Goal: Transaction & Acquisition: Book appointment/travel/reservation

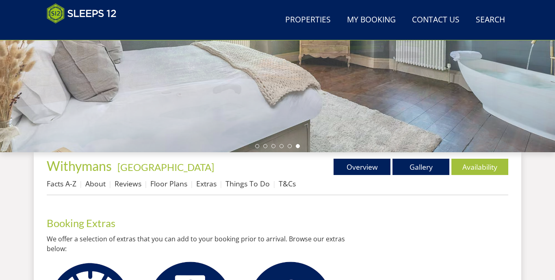
scroll to position [191, 0]
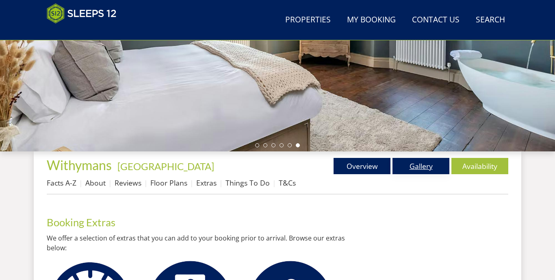
click at [418, 168] on link "Gallery" at bounding box center [420, 166] width 57 height 16
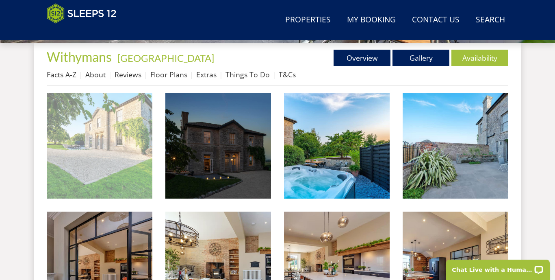
click at [94, 141] on img at bounding box center [100, 146] width 106 height 106
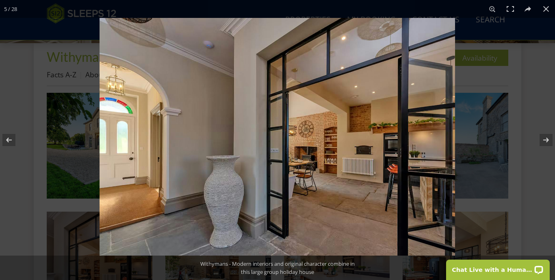
click at [535, 20] on div at bounding box center [377, 158] width 555 height 280
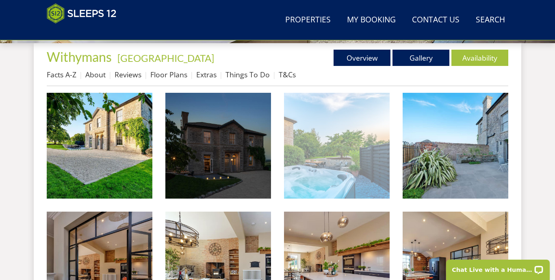
click at [362, 152] on img at bounding box center [337, 146] width 106 height 106
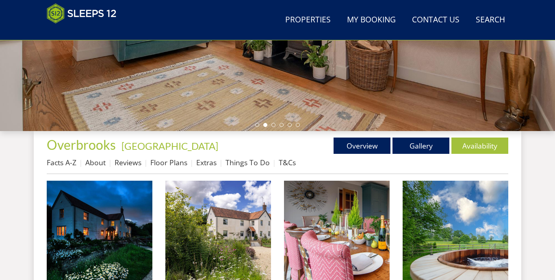
scroll to position [213, 0]
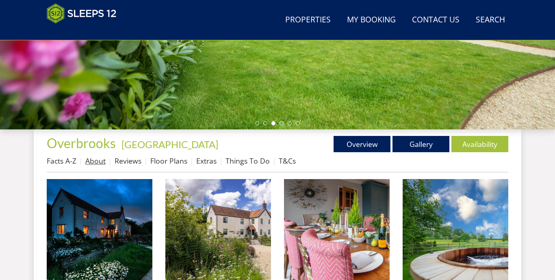
click at [95, 162] on link "About" at bounding box center [95, 161] width 20 height 10
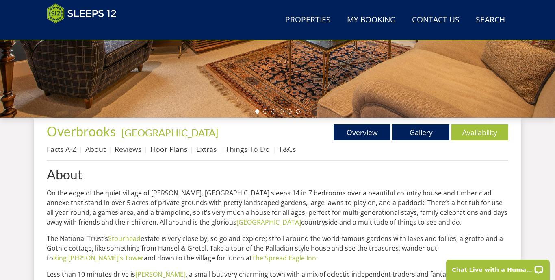
scroll to position [223, 0]
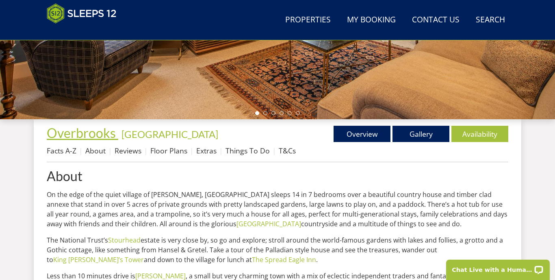
click at [103, 136] on span "Overbrooks" at bounding box center [81, 133] width 69 height 16
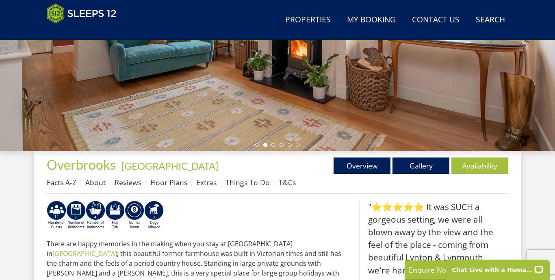
scroll to position [191, 0]
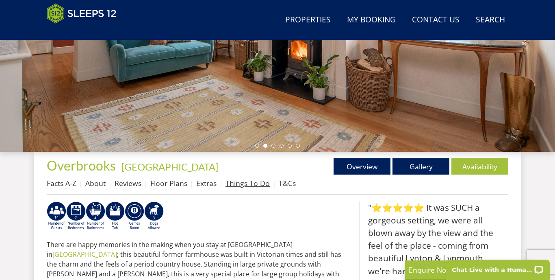
click at [253, 180] on link "Things To Do" at bounding box center [247, 183] width 44 height 10
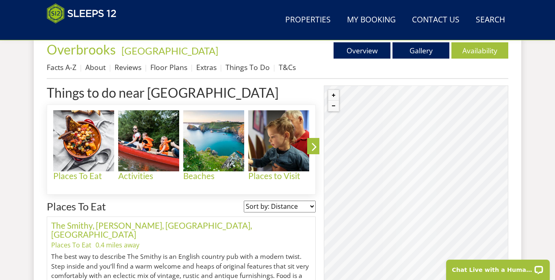
scroll to position [302, 0]
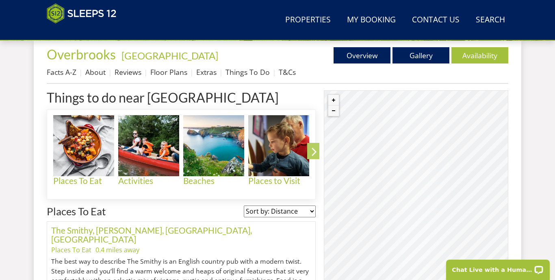
click at [313, 151] on icon at bounding box center [314, 152] width 14 height 19
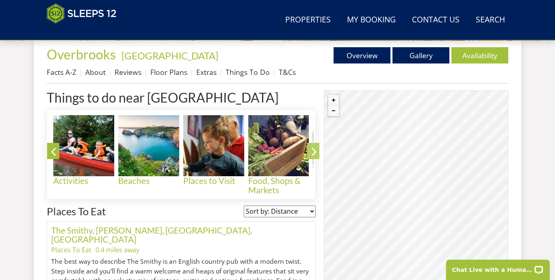
click at [313, 151] on icon at bounding box center [314, 152] width 14 height 19
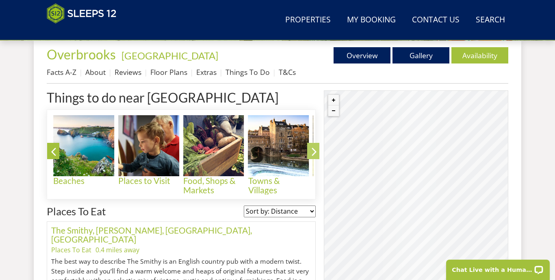
click at [313, 151] on icon at bounding box center [314, 152] width 14 height 19
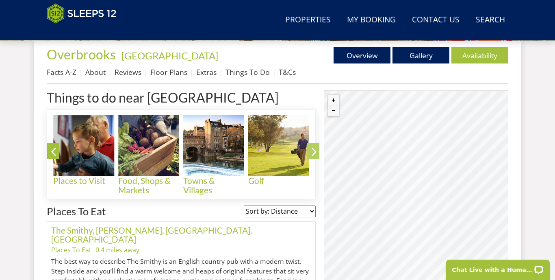
click at [313, 151] on icon at bounding box center [314, 152] width 14 height 19
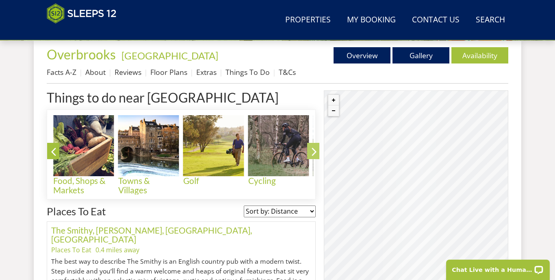
click at [313, 151] on icon at bounding box center [314, 152] width 14 height 19
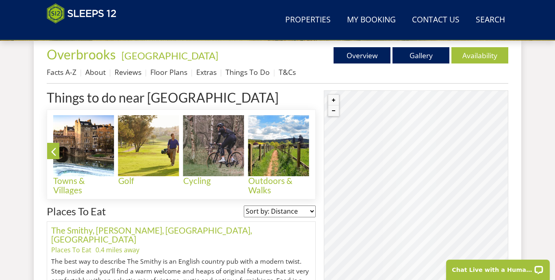
click at [313, 151] on icon at bounding box center [314, 152] width 14 height 19
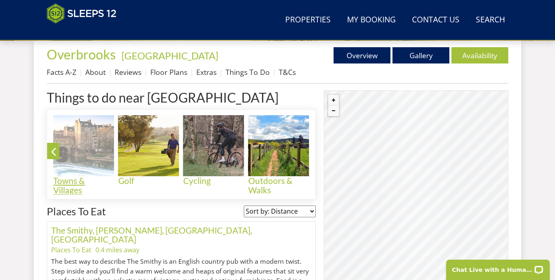
click at [101, 147] on img at bounding box center [83, 145] width 61 height 61
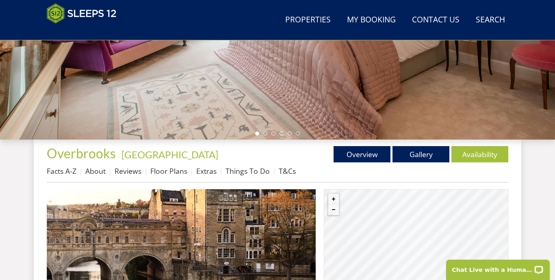
scroll to position [206, 0]
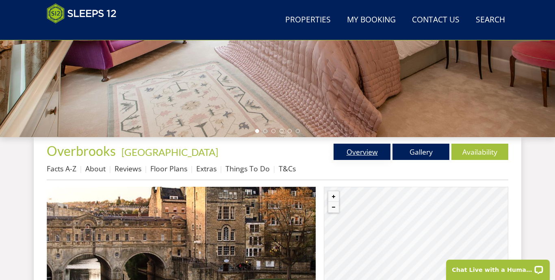
click at [366, 152] on link "Overview" at bounding box center [362, 151] width 57 height 16
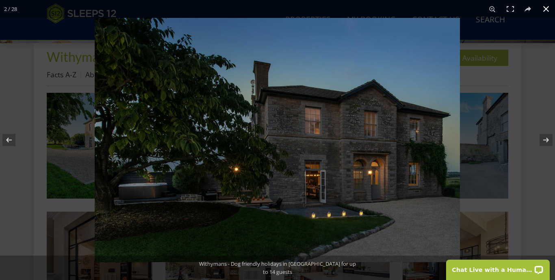
click at [481, 60] on div at bounding box center [372, 158] width 555 height 280
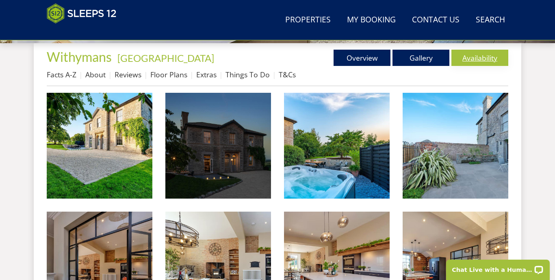
click at [477, 59] on link "Availability" at bounding box center [479, 58] width 57 height 16
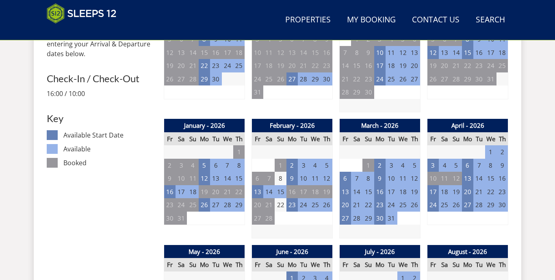
scroll to position [461, 0]
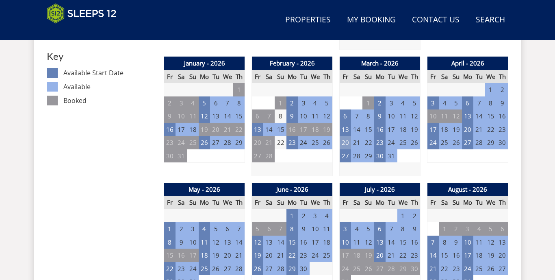
click at [347, 140] on td "20" at bounding box center [345, 142] width 11 height 13
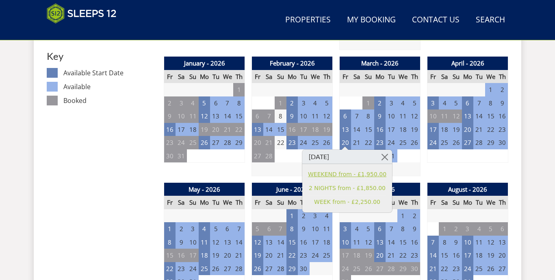
click at [365, 174] on link "WEEKEND from - £1,950.00" at bounding box center [347, 174] width 78 height 9
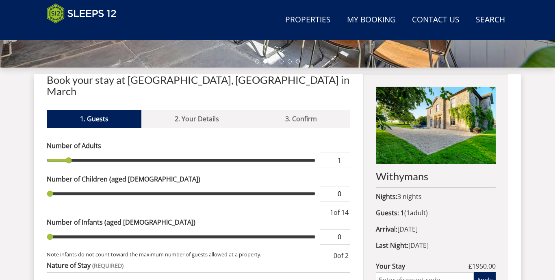
scroll to position [285, 0]
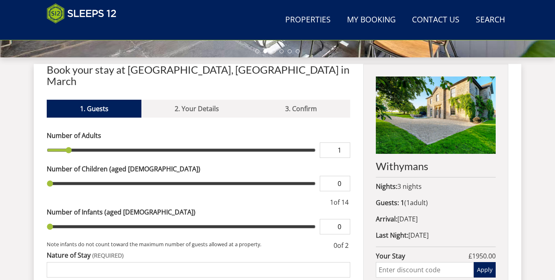
type input "14"
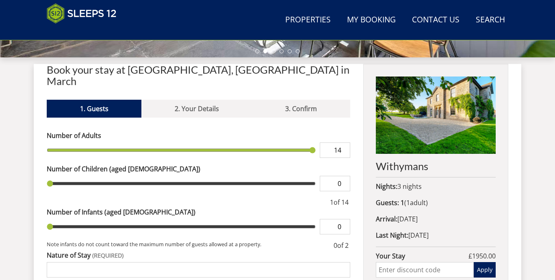
type input "14"
click at [314, 142] on input "range" at bounding box center [181, 149] width 269 height 15
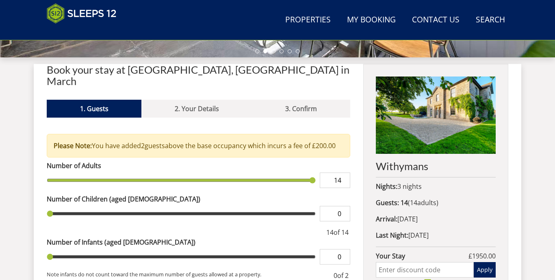
type input "13"
click at [343, 180] on input "13" at bounding box center [335, 179] width 30 height 15
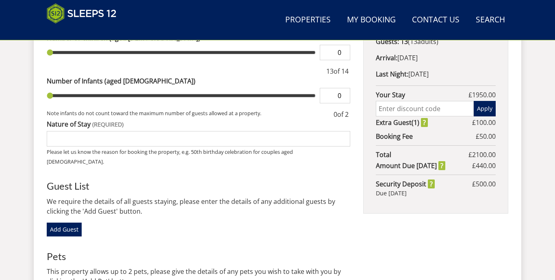
scroll to position [454, 0]
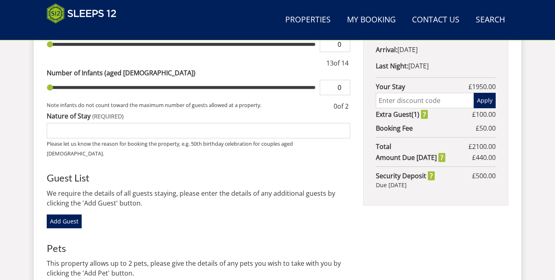
click at [418, 103] on input "text" at bounding box center [425, 100] width 98 height 15
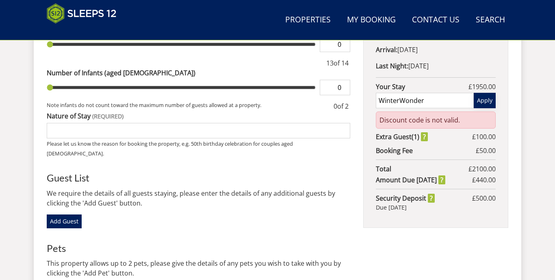
type input "WinterWonder"
click at [487, 99] on button "Apply" at bounding box center [485, 100] width 22 height 15
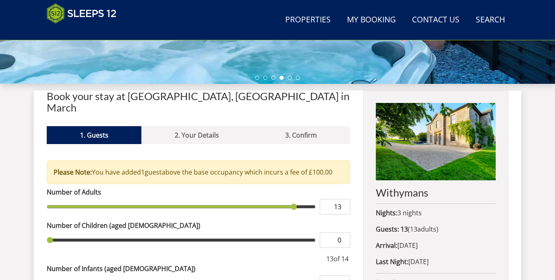
scroll to position [260, 0]
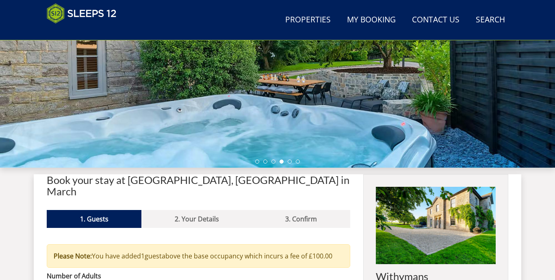
scroll to position [162, 0]
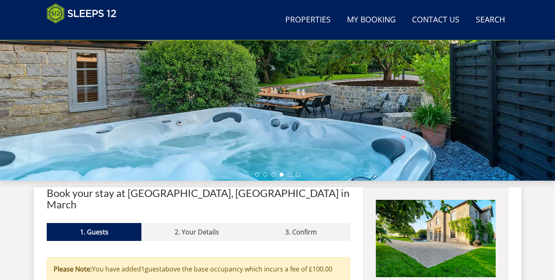
scroll to position [349, 0]
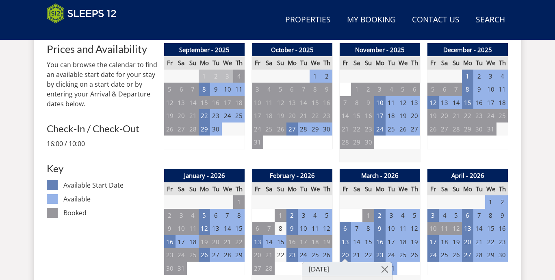
scroll to position [461, 0]
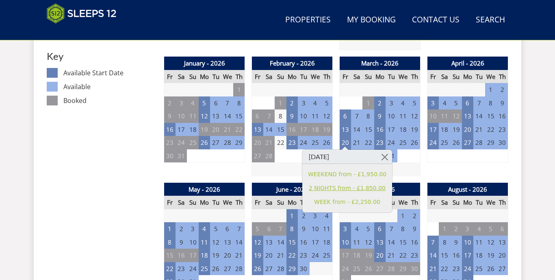
click at [332, 187] on link "2 NIGHTS from - £1,850.00" at bounding box center [347, 188] width 78 height 9
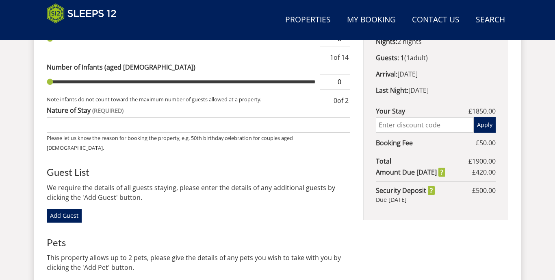
scroll to position [429, 0]
click at [421, 132] on input "text" at bounding box center [425, 124] width 98 height 15
type input "WinterWonder"
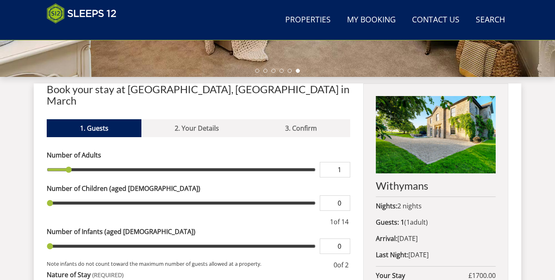
scroll to position [307, 0]
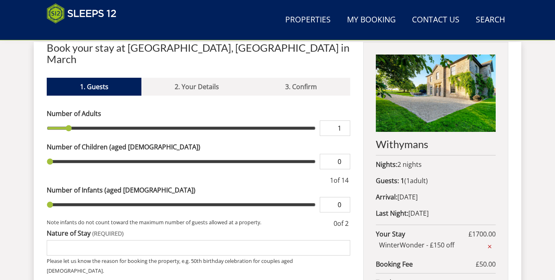
type input "14"
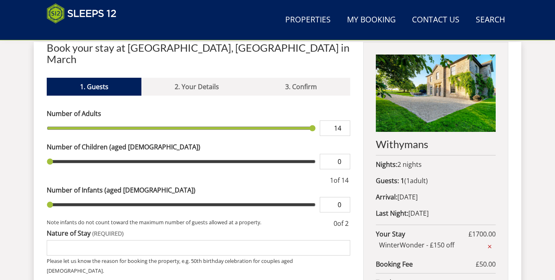
type input "14"
click at [303, 117] on div "Number of Adults 14" at bounding box center [198, 121] width 303 height 27
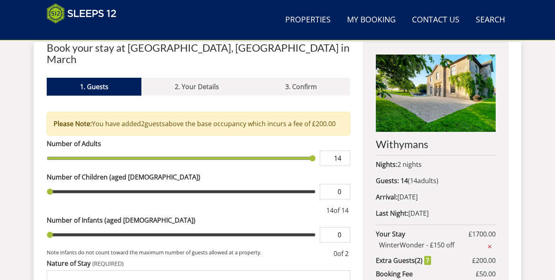
click at [345, 161] on input "14" at bounding box center [335, 157] width 30 height 15
type input "13"
click at [344, 158] on input "13" at bounding box center [335, 157] width 30 height 15
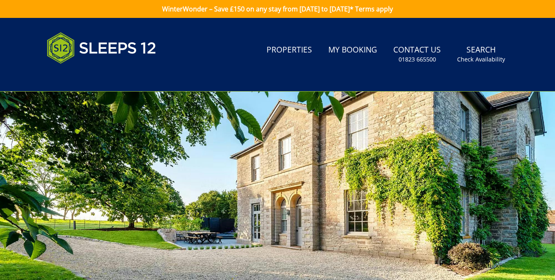
scroll to position [0, 0]
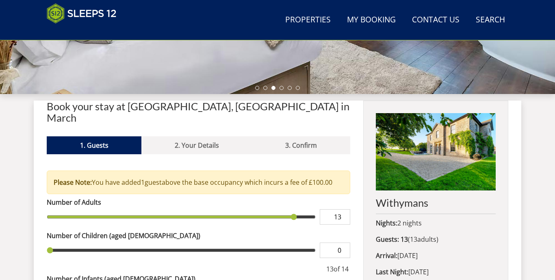
scroll to position [249, 0]
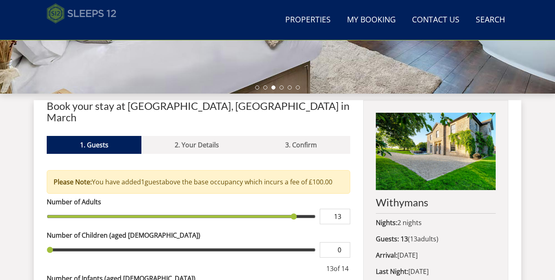
scroll to position [349, 0]
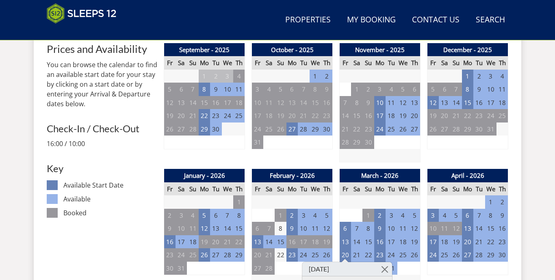
scroll to position [461, 0]
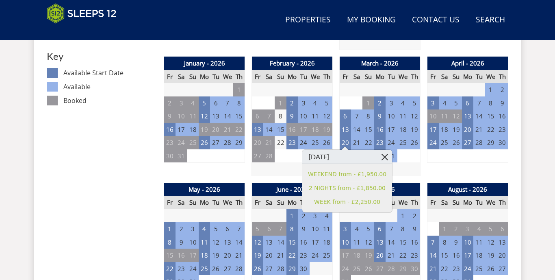
click at [381, 157] on link at bounding box center [385, 157] width 14 height 14
click at [378, 159] on link at bounding box center [385, 157] width 14 height 14
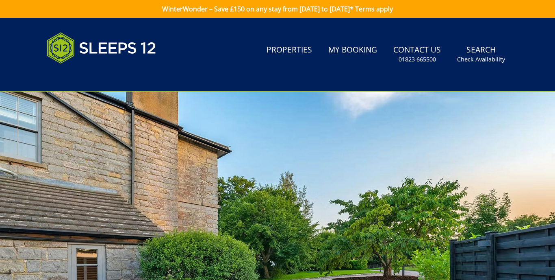
scroll to position [0, 0]
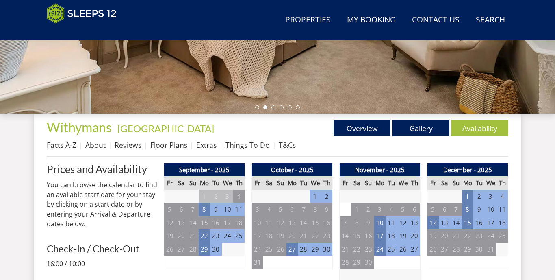
scroll to position [224, 0]
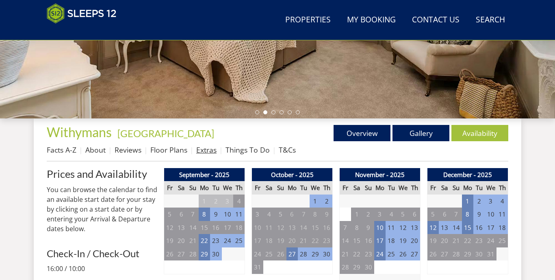
click at [211, 151] on link "Extras" at bounding box center [206, 150] width 20 height 10
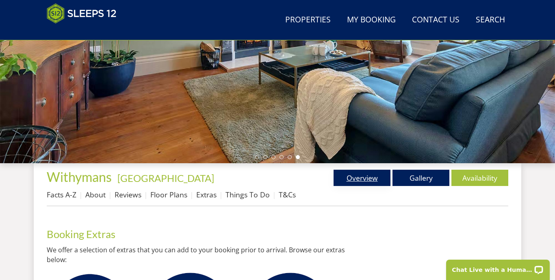
scroll to position [212, 0]
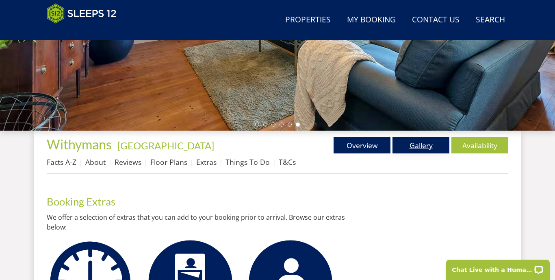
click at [421, 144] on link "Gallery" at bounding box center [420, 145] width 57 height 16
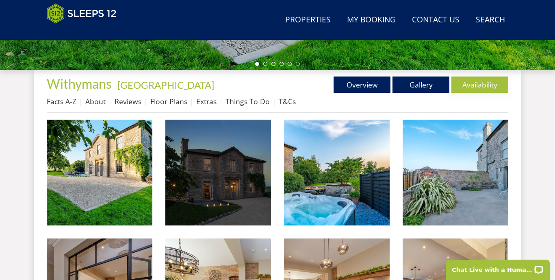
click at [479, 89] on link "Availability" at bounding box center [479, 84] width 57 height 16
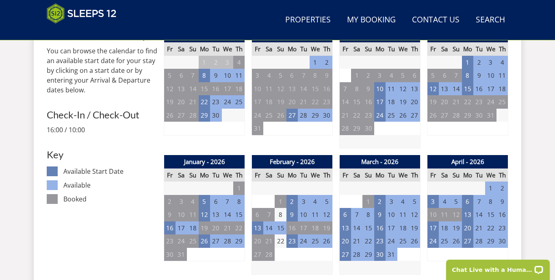
scroll to position [363, 0]
click at [348, 240] on td "20" at bounding box center [345, 240] width 11 height 13
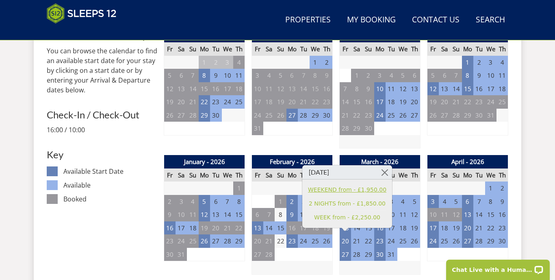
click at [364, 193] on link "WEEKEND from - £1,950.00" at bounding box center [347, 189] width 78 height 9
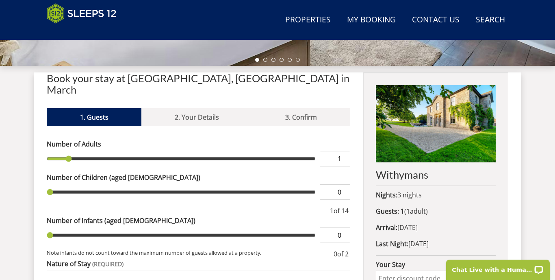
type input "14"
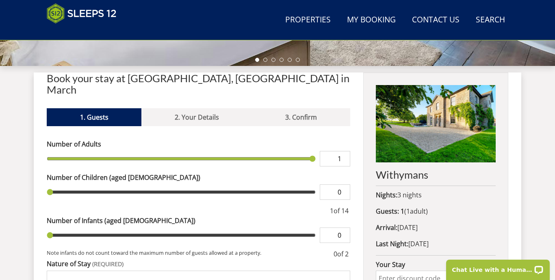
click at [309, 151] on input "range" at bounding box center [181, 158] width 269 height 15
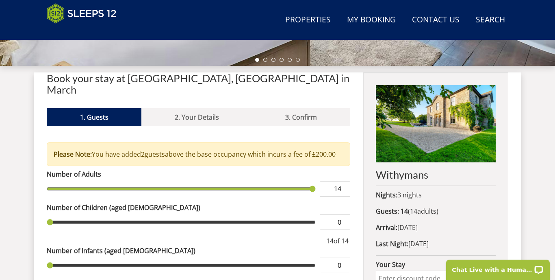
type input "13"
click at [345, 190] on input "13" at bounding box center [335, 188] width 30 height 15
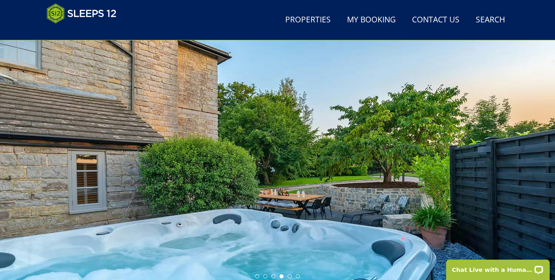
scroll to position [62, 0]
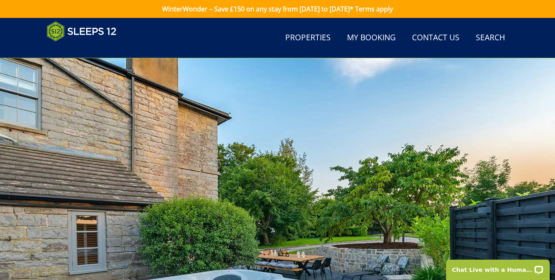
scroll to position [382, 0]
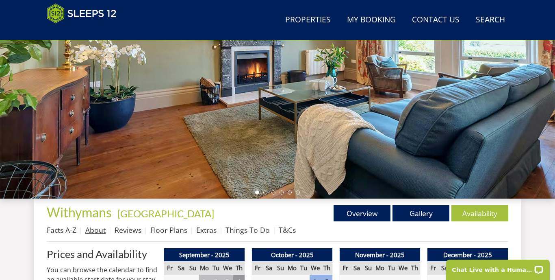
click at [100, 230] on link "About" at bounding box center [95, 230] width 20 height 10
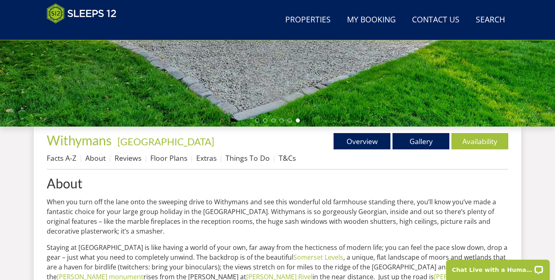
scroll to position [188, 0]
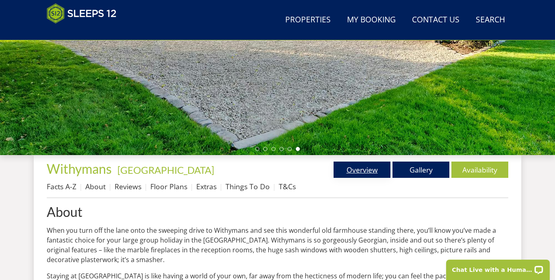
click at [358, 167] on link "Overview" at bounding box center [362, 169] width 57 height 16
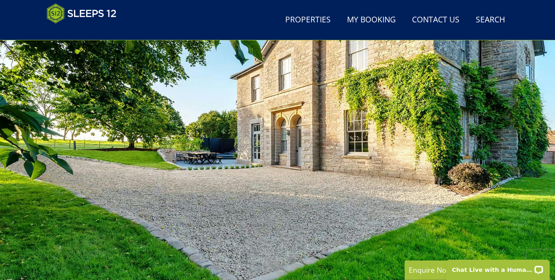
scroll to position [37, 0]
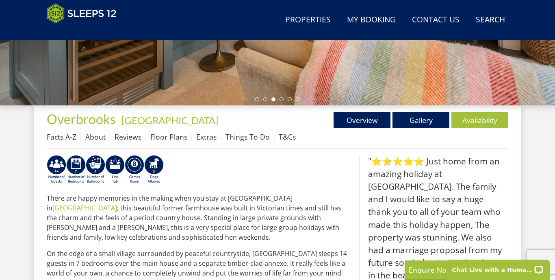
scroll to position [256, 0]
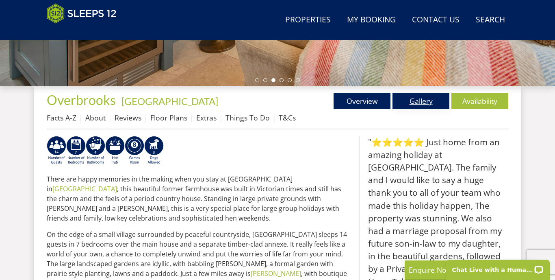
click at [426, 102] on link "Gallery" at bounding box center [420, 101] width 57 height 16
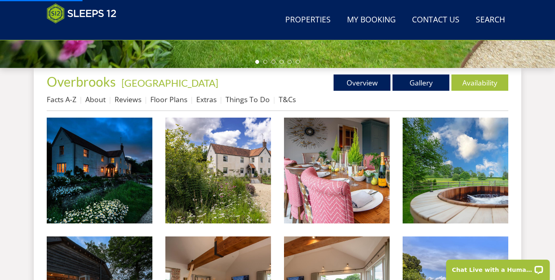
scroll to position [275, 0]
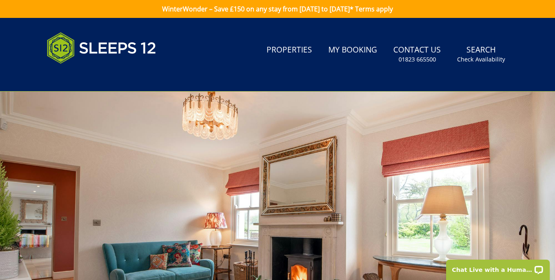
scroll to position [0, 0]
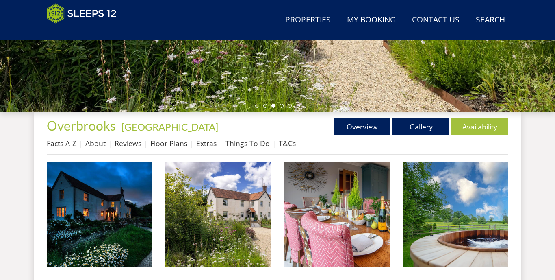
scroll to position [232, 0]
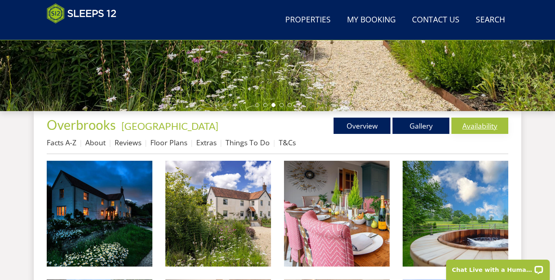
click at [478, 124] on link "Availability" at bounding box center [479, 125] width 57 height 16
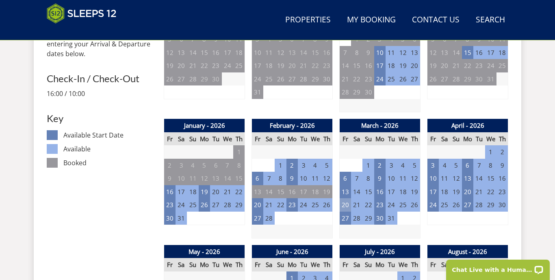
click at [346, 202] on td "20" at bounding box center [345, 204] width 11 height 13
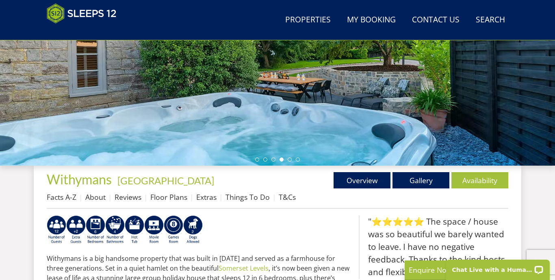
scroll to position [178, 0]
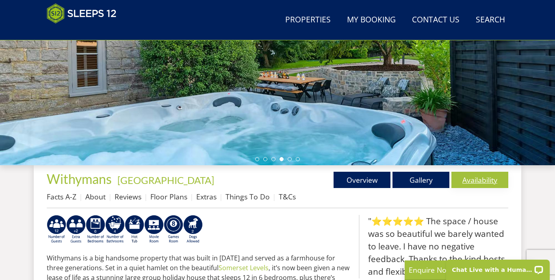
click at [483, 184] on link "Availability" at bounding box center [479, 179] width 57 height 16
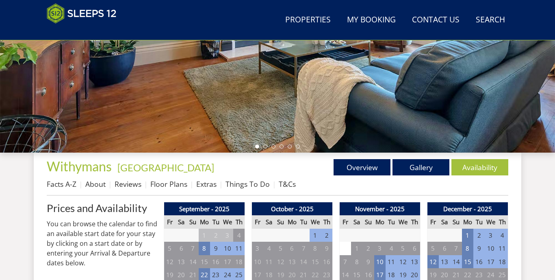
scroll to position [190, 0]
click at [425, 173] on link "Gallery" at bounding box center [420, 167] width 57 height 16
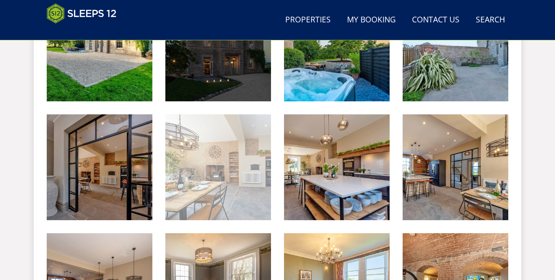
scroll to position [414, 0]
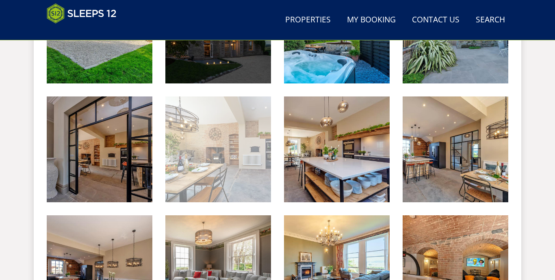
click at [240, 166] on img at bounding box center [218, 149] width 106 height 106
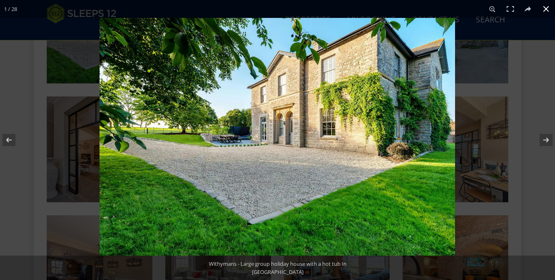
click at [524, 107] on div at bounding box center [377, 158] width 555 height 280
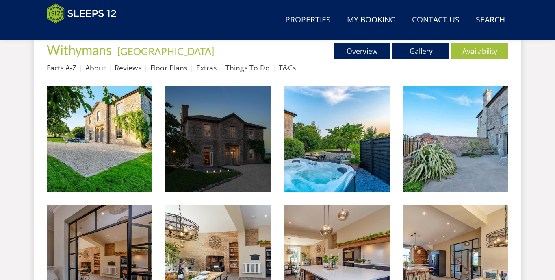
scroll to position [297, 0]
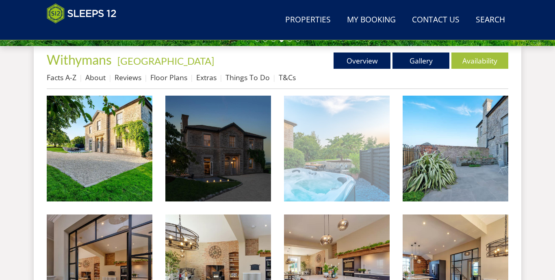
click at [312, 168] on img at bounding box center [337, 148] width 106 height 106
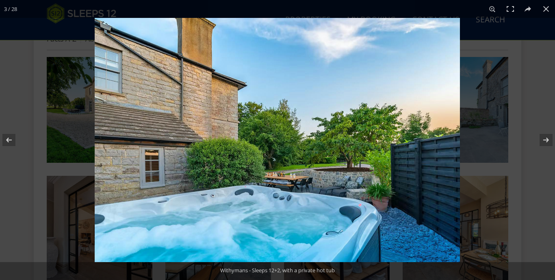
scroll to position [336, 0]
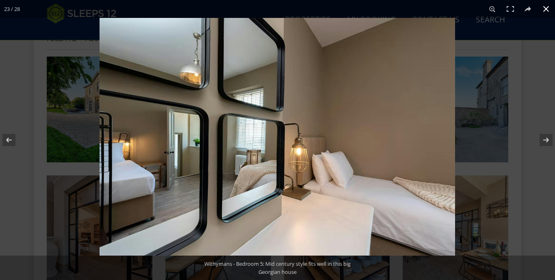
click at [535, 88] on div at bounding box center [377, 158] width 555 height 280
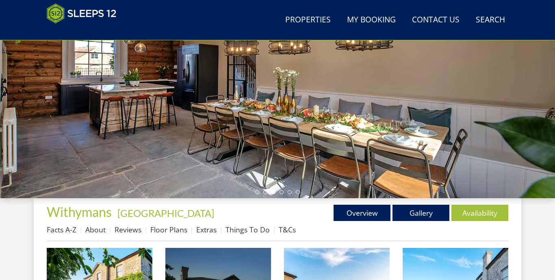
scroll to position [143, 0]
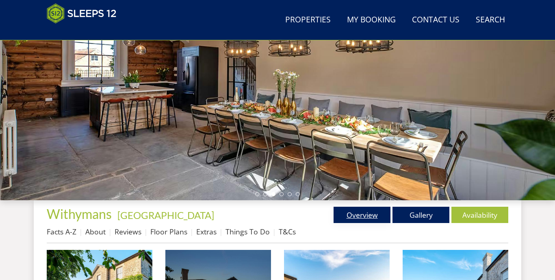
click at [357, 212] on link "Overview" at bounding box center [362, 214] width 57 height 16
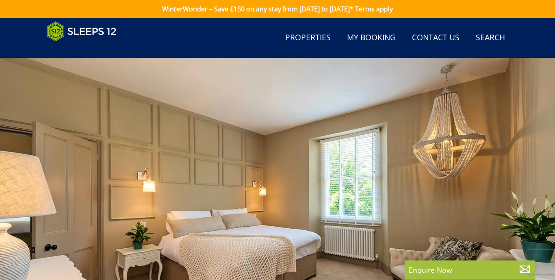
scroll to position [198, 0]
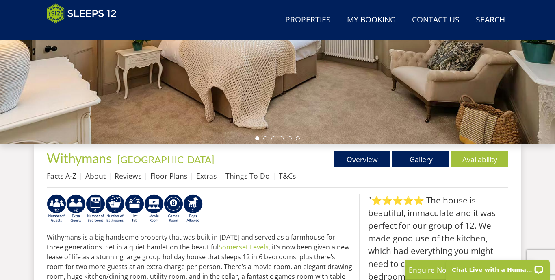
click at [479, 163] on link "Availability" at bounding box center [479, 159] width 57 height 16
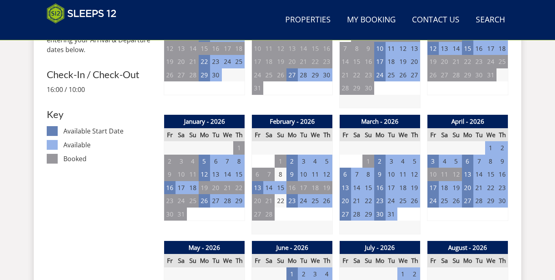
scroll to position [403, 0]
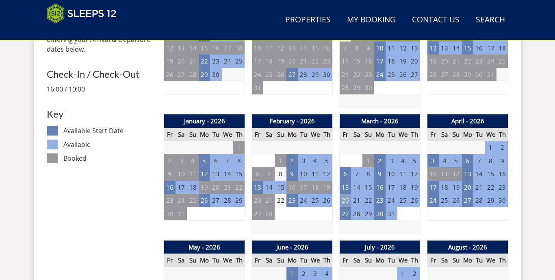
click at [340, 195] on td "20" at bounding box center [345, 199] width 11 height 13
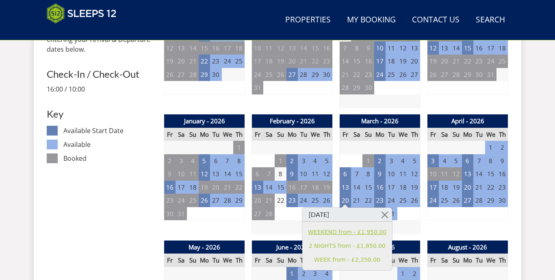
click at [345, 231] on link "WEEKEND from - £1,950.00" at bounding box center [347, 232] width 78 height 9
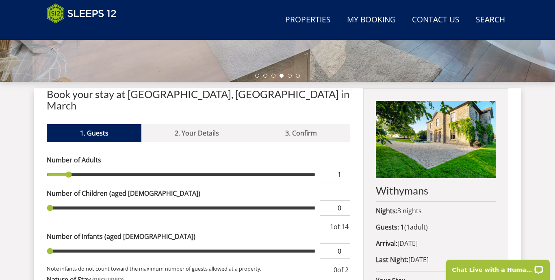
scroll to position [261, 0]
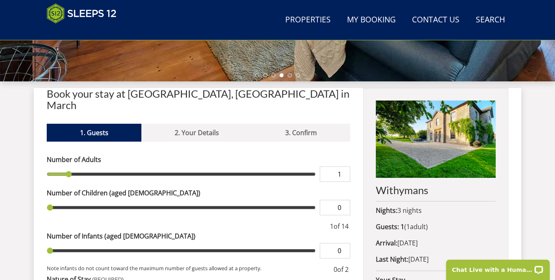
type input "14"
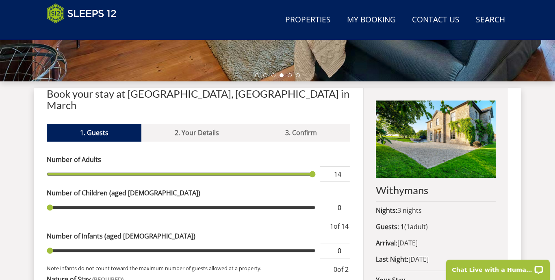
type input "14"
click at [303, 166] on input "range" at bounding box center [181, 173] width 269 height 15
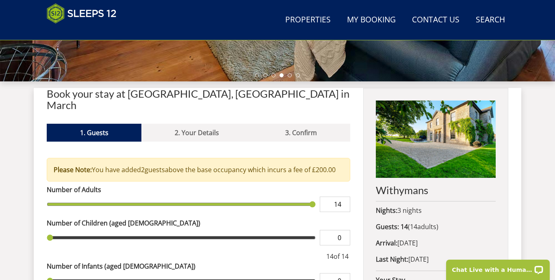
type input "13"
click at [344, 204] on input "13" at bounding box center [335, 203] width 30 height 15
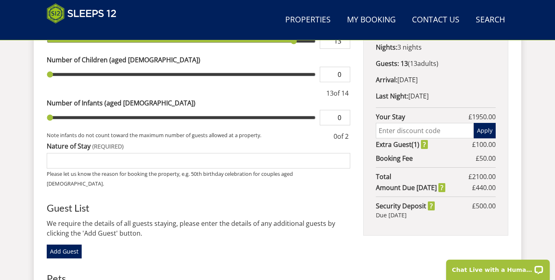
scroll to position [429, 0]
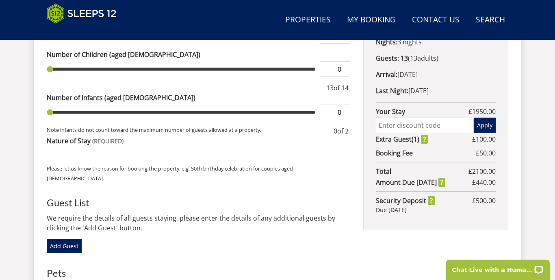
click at [410, 125] on input "text" at bounding box center [425, 124] width 98 height 15
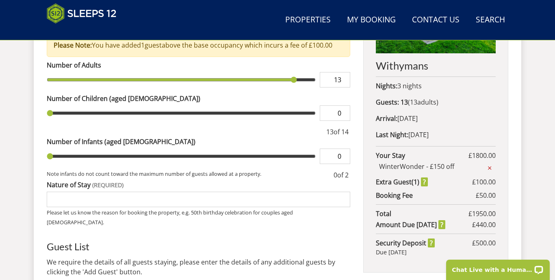
scroll to position [390, 0]
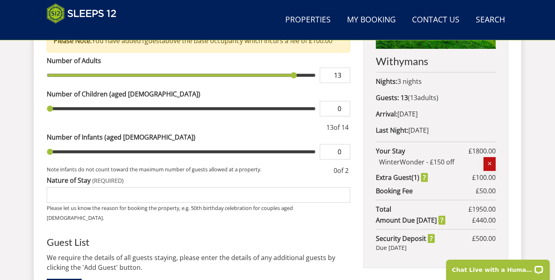
type input "WinterWonder"
click at [489, 166] on icon "button" at bounding box center [490, 164] width 6 height 8
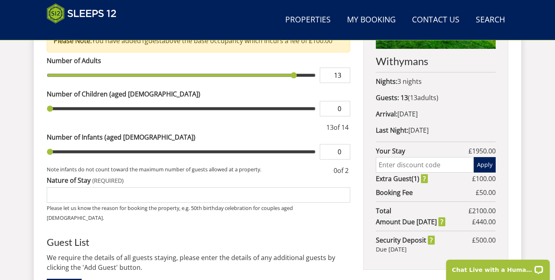
click at [418, 162] on input "text" at bounding box center [425, 164] width 98 height 15
type input "w"
type input "WinterWonder"
click at [491, 166] on button "Apply" at bounding box center [485, 164] width 22 height 15
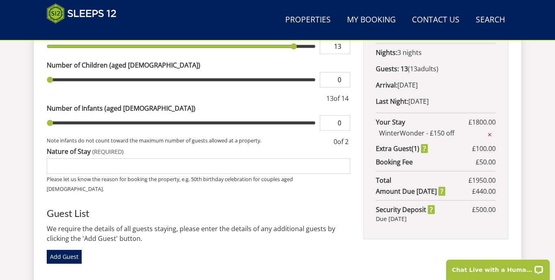
scroll to position [419, 0]
click at [102, 158] on input "Nature of Stay" at bounding box center [198, 165] width 303 height 15
drag, startPoint x: 186, startPoint y: 153, endPoint x: 76, endPoint y: 154, distance: 109.7
click at [76, 158] on input "Hen Do. Have phoned and checked with Sue. Hens aged between 30 - 65." at bounding box center [198, 165] width 303 height 15
click at [167, 158] on input "Hen Do. Hens aged between 30 - 65." at bounding box center [198, 165] width 303 height 15
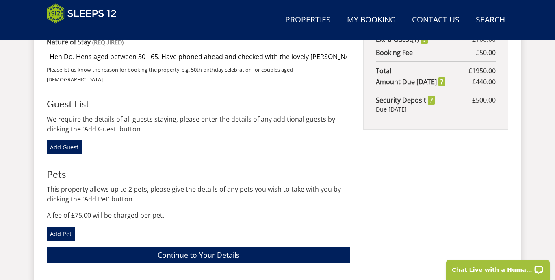
scroll to position [528, 0]
type input "Hen Do. Hens aged between 30 - 65. Have phoned ahead and checked with the lovel…"
click at [71, 140] on link "Add Guest" at bounding box center [64, 147] width 35 height 14
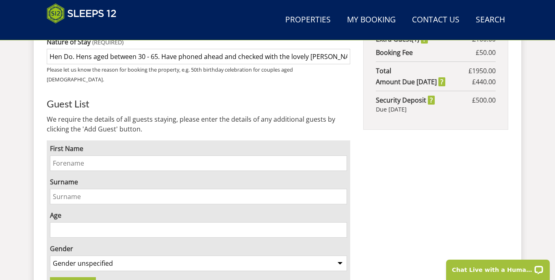
click at [94, 155] on input "First Name" at bounding box center [198, 162] width 297 height 15
drag, startPoint x: 122, startPoint y: 141, endPoint x: 80, endPoint y: 143, distance: 42.7
click at [80, 155] on input "Charlie Harmer-Wallace" at bounding box center [198, 162] width 297 height 15
drag, startPoint x: 126, startPoint y: 142, endPoint x: 77, endPoint y: 143, distance: 48.8
click at [77, 155] on input "Charlie Harmer-Wallace" at bounding box center [198, 162] width 297 height 15
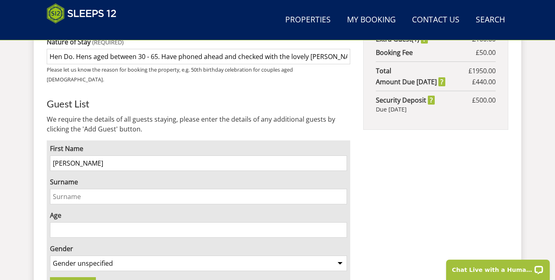
type input "Charlie Harmer-Wallace"
click at [82, 189] on input "Surname" at bounding box center [198, 196] width 297 height 15
paste input "Harmer-Wallace"
type input "Harmer-Wallace"
drag, startPoint x: 132, startPoint y: 143, endPoint x: 75, endPoint y: 144, distance: 56.5
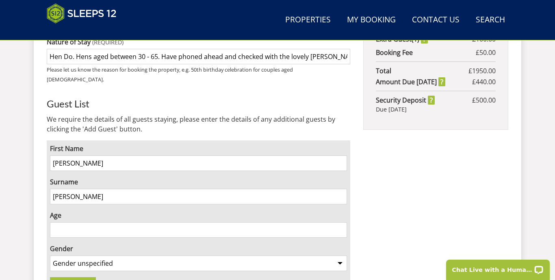
click at [75, 155] on input "Charlie Harmer-Wallace" at bounding box center [198, 162] width 297 height 15
type input "Charlie"
click at [74, 222] on input "Age" at bounding box center [198, 229] width 297 height 15
type input "34"
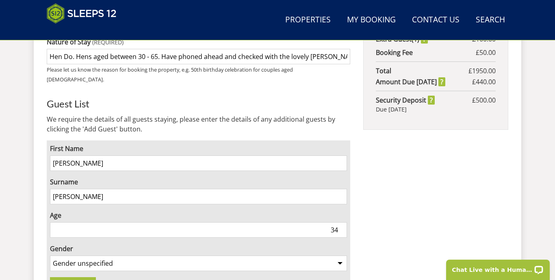
click at [160, 255] on select "Gender unspecified Gender male Gender female" at bounding box center [198, 262] width 297 height 15
select select "gender_female"
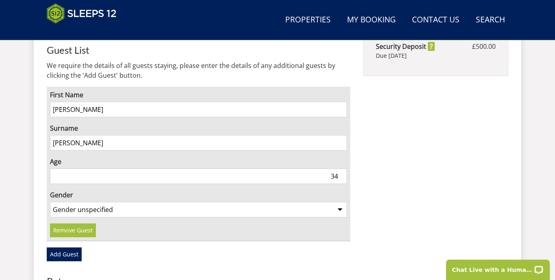
scroll to position [593, 0]
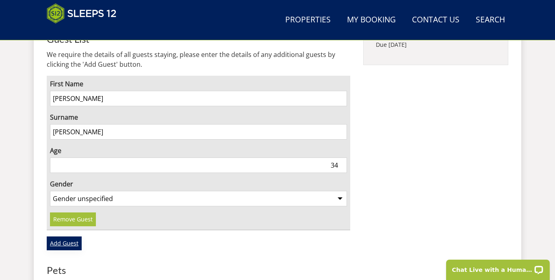
click at [69, 236] on link "Add Guest" at bounding box center [64, 243] width 35 height 14
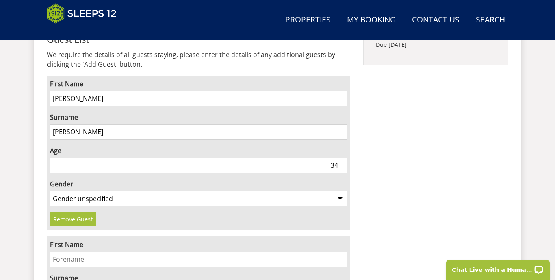
click at [76, 251] on input "First Name" at bounding box center [198, 258] width 297 height 15
type input "Sarah"
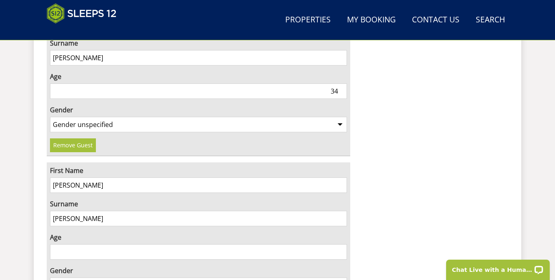
scroll to position [668, 0]
type input "Smith"
click at [72, 243] on input "Age" at bounding box center [198, 250] width 297 height 15
click at [65, 243] on input "30" at bounding box center [198, 250] width 297 height 15
type input "30"
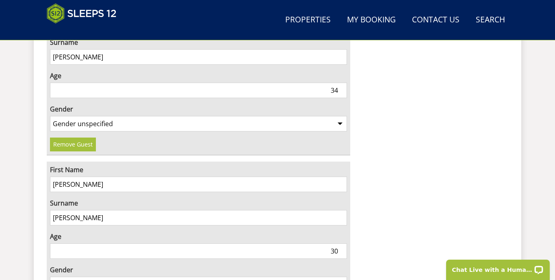
select select "gender_female"
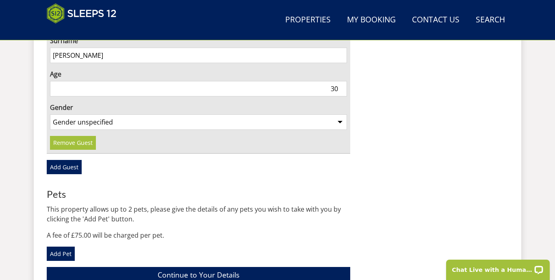
scroll to position [837, 0]
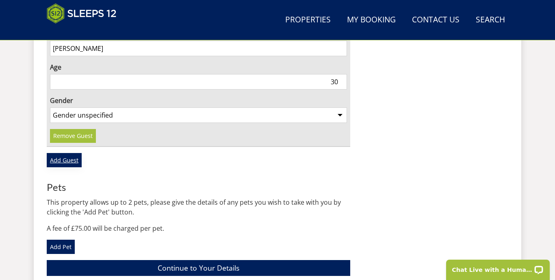
click at [65, 153] on link "Add Guest" at bounding box center [64, 160] width 35 height 14
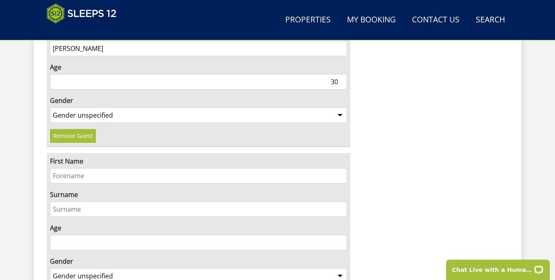
click at [79, 168] on input "First Name" at bounding box center [198, 175] width 297 height 15
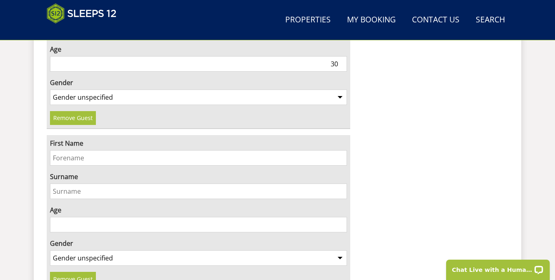
scroll to position [854, 0]
click at [90, 150] on input "First Name" at bounding box center [198, 157] width 297 height 15
type input "Aimee"
type input "Harmer"
click at [76, 217] on input "Age" at bounding box center [198, 224] width 297 height 15
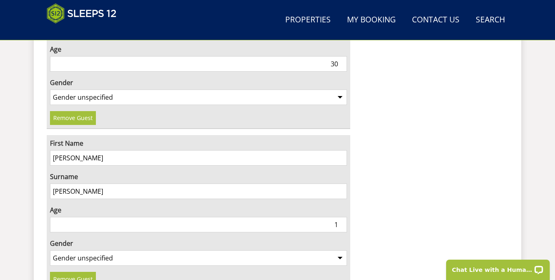
type input "0"
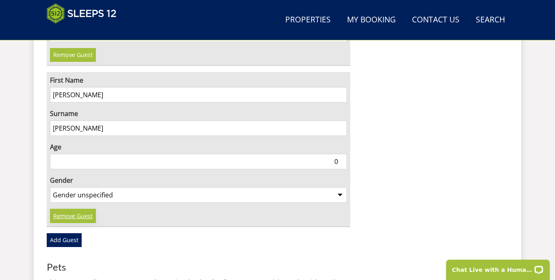
scroll to position [919, 0]
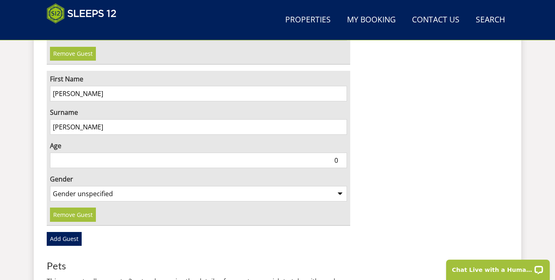
select select "gender_female"
click at [67, 232] on link "Add Guest" at bounding box center [64, 239] width 35 height 14
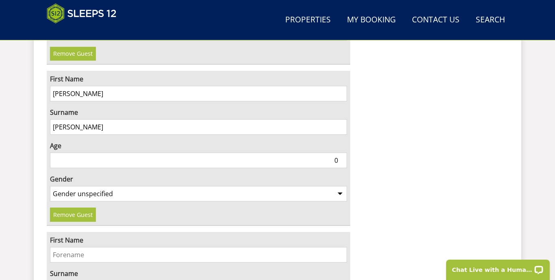
click at [243, 152] on input "0" at bounding box center [198, 159] width 297 height 15
type input "22"
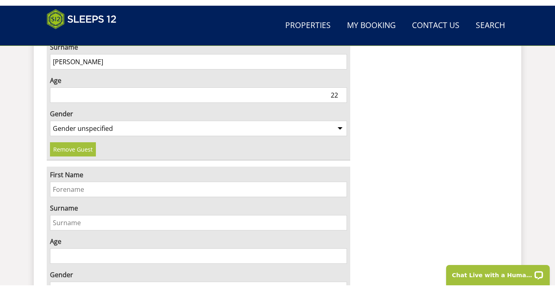
scroll to position [1021, 0]
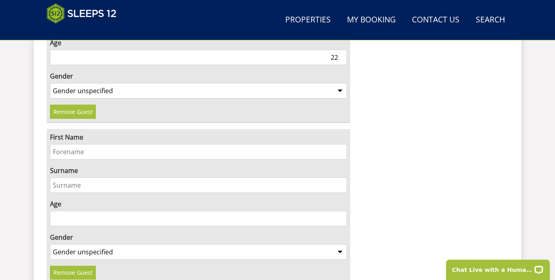
click at [128, 144] on input "First Name" at bounding box center [198, 151] width 297 height 15
type input "Beau"
type input "Harmer"
click at [67, 210] on input "Age" at bounding box center [198, 217] width 297 height 15
click at [79, 210] on input "Age" at bounding box center [198, 217] width 297 height 15
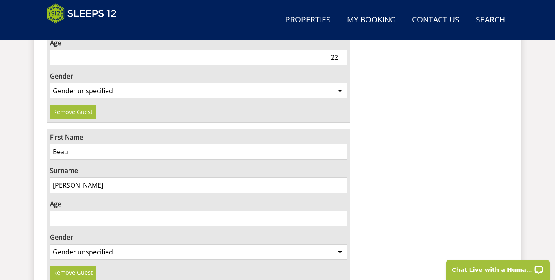
click at [104, 210] on input "Age" at bounding box center [198, 217] width 297 height 15
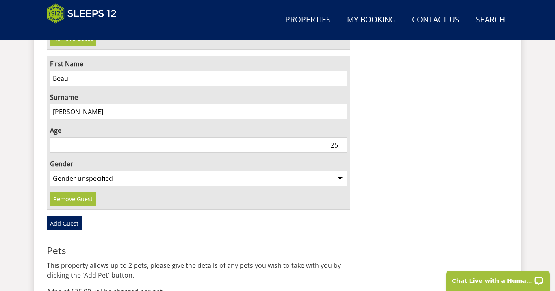
scroll to position [1096, 0]
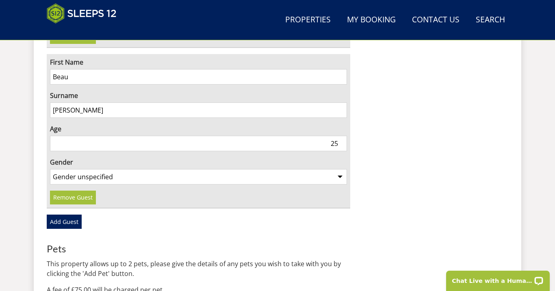
type input "25"
click at [127, 169] on select "Gender unspecified Gender male Gender female" at bounding box center [198, 176] width 297 height 15
select select "gender_female"
click at [68, 215] on link "Add Guest" at bounding box center [64, 222] width 35 height 14
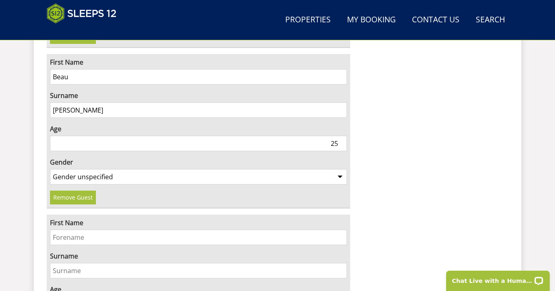
click at [76, 230] on input "First Name" at bounding box center [198, 237] width 297 height 15
type input "Bryany"
type input "Myler"
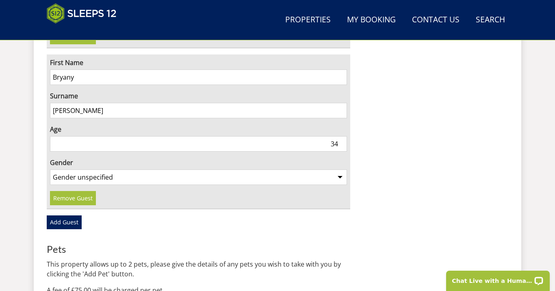
scroll to position [1262, 0]
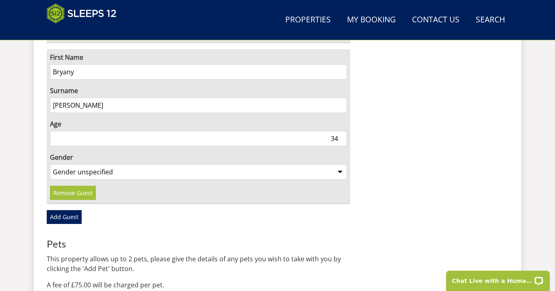
type input "34"
click at [112, 164] on select "Gender unspecified Gender male Gender female" at bounding box center [198, 171] width 297 height 15
select select "gender_female"
click at [62, 210] on link "Add Guest" at bounding box center [64, 217] width 35 height 14
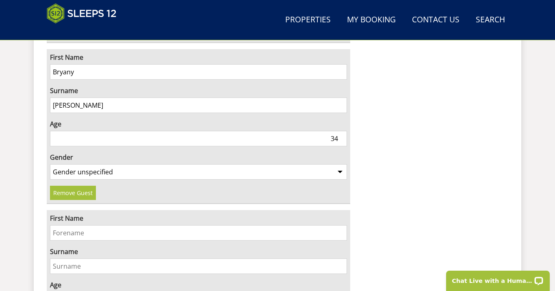
click at [63, 225] on input "First Name" at bounding box center [198, 232] width 297 height 15
type input "Daniella"
type input "Black"
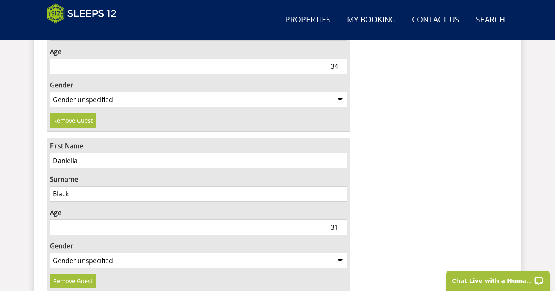
scroll to position [1343, 0]
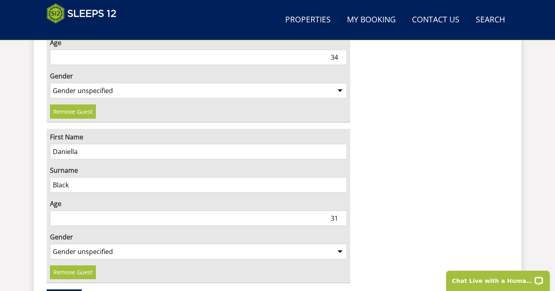
type input "31"
select select "gender_female"
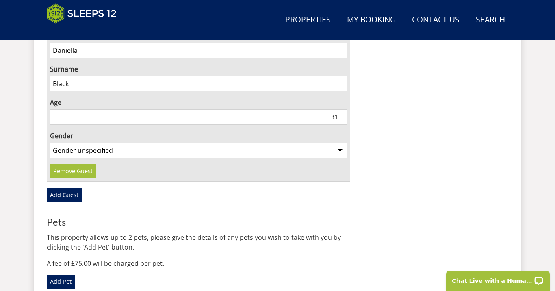
scroll to position [1447, 0]
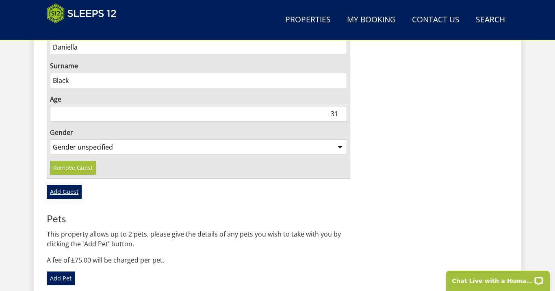
click at [67, 185] on link "Add Guest" at bounding box center [64, 192] width 35 height 14
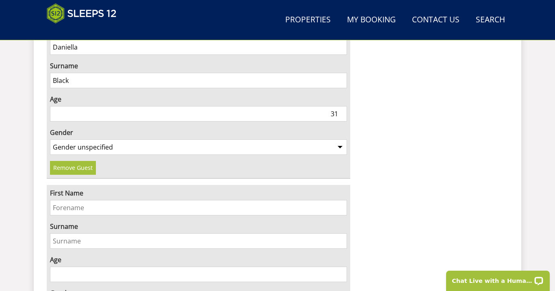
click at [67, 200] on input "First Name" at bounding box center [198, 207] width 297 height 15
type input "Grace"
type input "H"
type input "Mills"
type input "30"
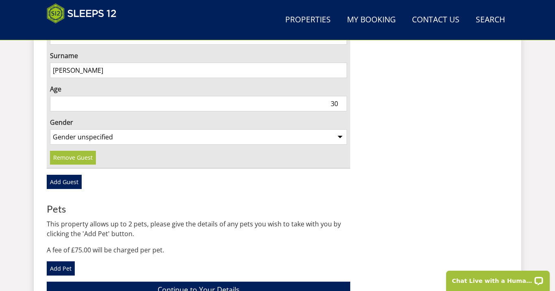
scroll to position [1632, 0]
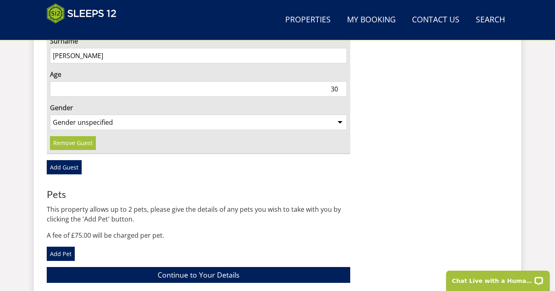
select select "gender_female"
click at [63, 160] on link "Add Guest" at bounding box center [64, 167] width 35 height 14
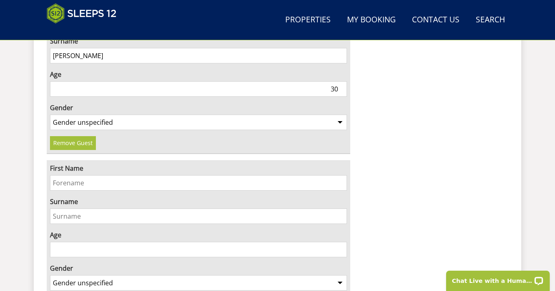
click at [71, 175] on input "First Name" at bounding box center [198, 182] width 297 height 15
type input "Deborah"
type input "Harmer"
type input "57"
select select "gender_female"
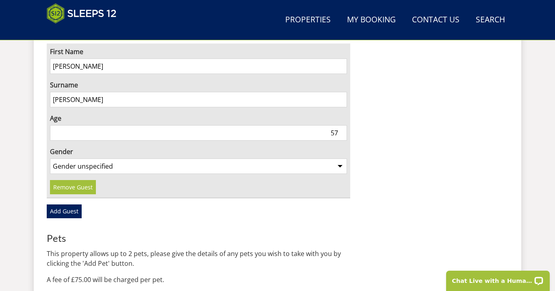
scroll to position [1754, 0]
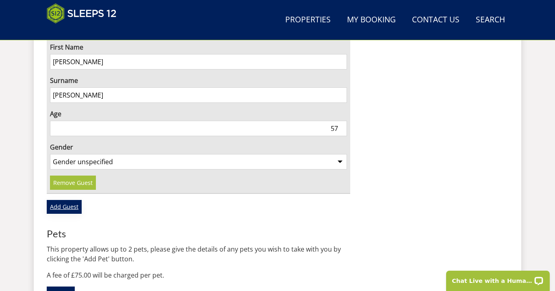
click at [67, 200] on link "Add Guest" at bounding box center [64, 207] width 35 height 14
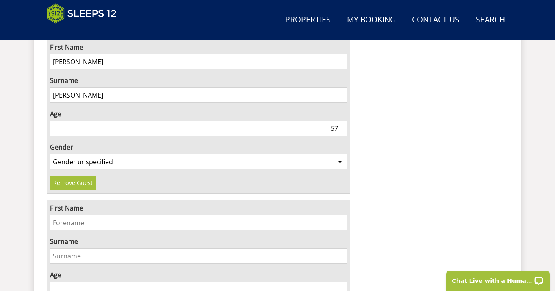
click at [75, 215] on input "First Name" at bounding box center [198, 222] width 297 height 15
type input "Nicola"
type input "Harmer"
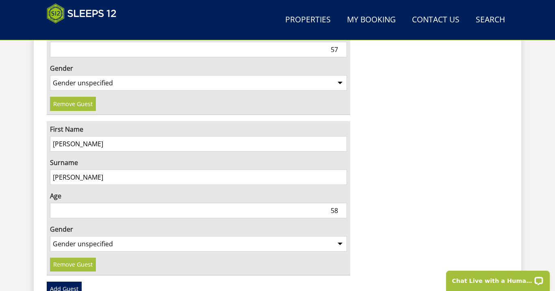
scroll to position [1834, 0]
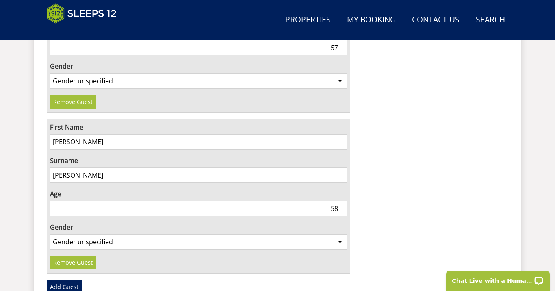
type input "58"
click at [103, 234] on select "Gender unspecified Gender male Gender female" at bounding box center [198, 241] width 297 height 15
select select "gender_female"
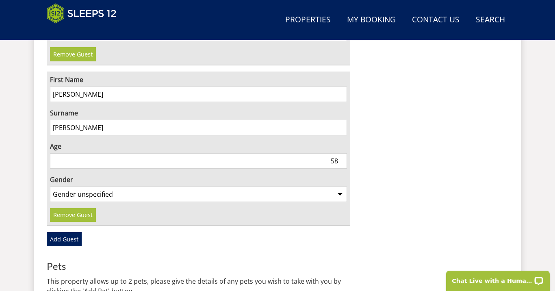
scroll to position [1888, 0]
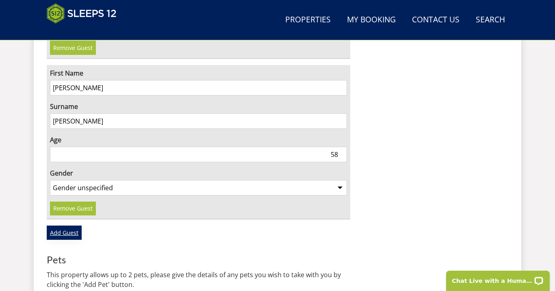
click at [68, 225] on link "Add Guest" at bounding box center [64, 232] width 35 height 14
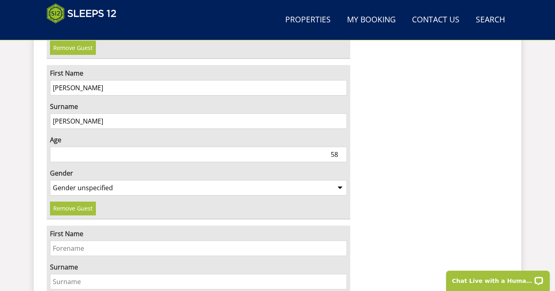
click at [72, 241] on input "First Name" at bounding box center [198, 248] width 297 height 15
type input "s"
type input "Sharon"
type input "Harmer"
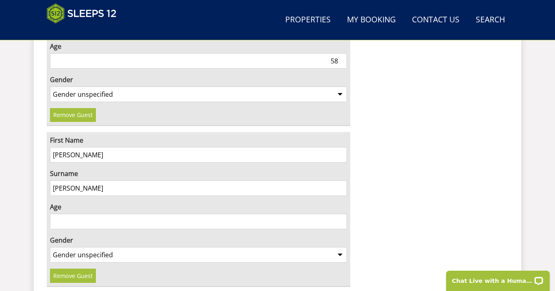
scroll to position [1984, 0]
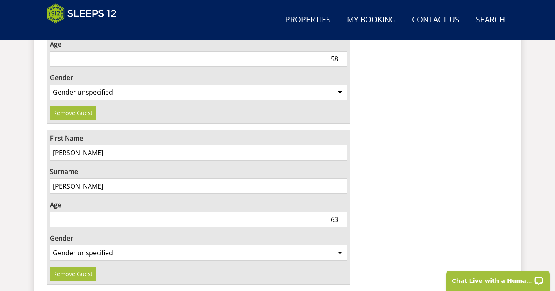
type input "63"
select select "gender_female"
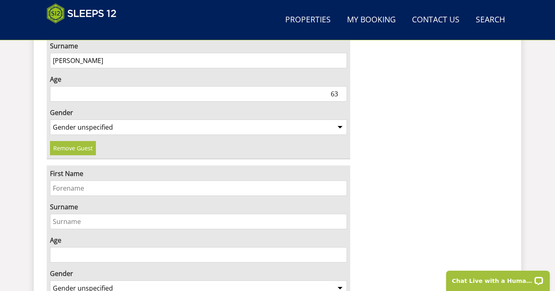
scroll to position [2116, 0]
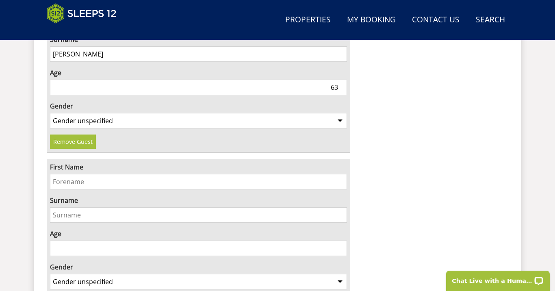
click at [98, 174] on input "First Name" at bounding box center [198, 181] width 297 height 15
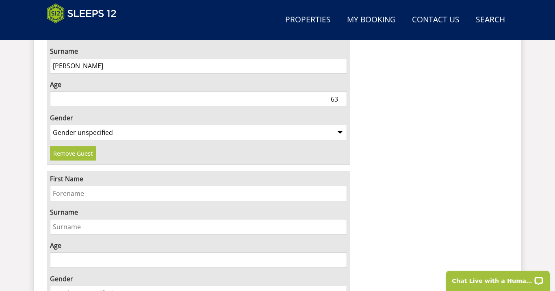
scroll to position [2107, 0]
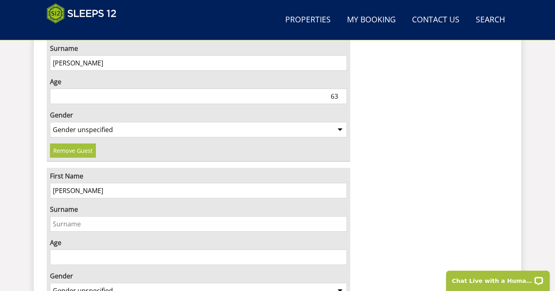
type input "Zoe"
type input "Wilde"
type input "33"
select select "gender_female"
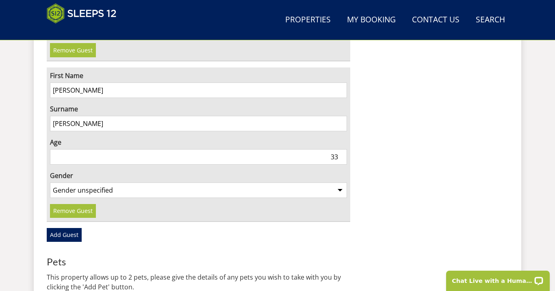
scroll to position [2210, 0]
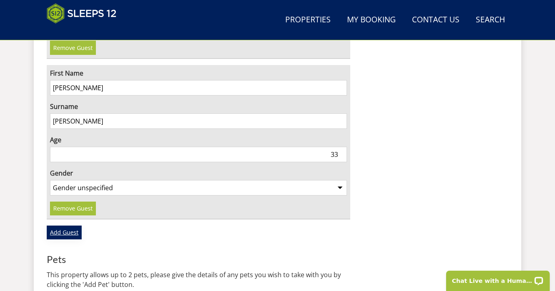
click at [62, 225] on link "Add Guest" at bounding box center [64, 232] width 35 height 14
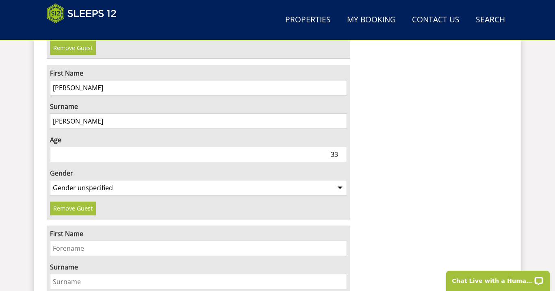
click at [76, 241] on input "First Name" at bounding box center [198, 248] width 297 height 15
type input "Charlie"
click at [77, 274] on input "Surname" at bounding box center [198, 281] width 297 height 15
type input "Barker"
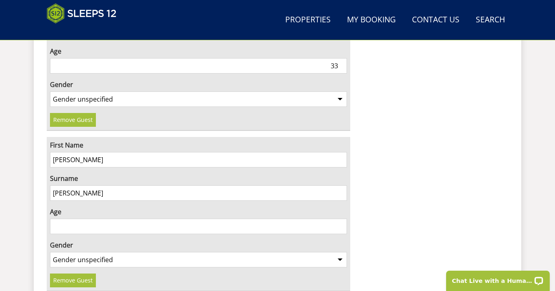
scroll to position [2302, 0]
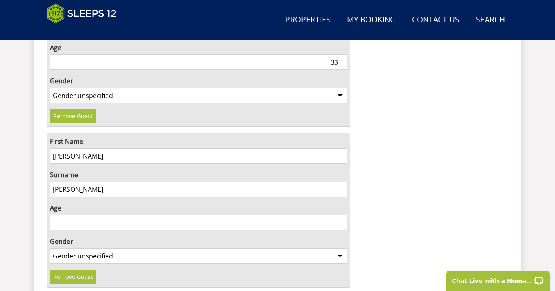
select select "gender_female"
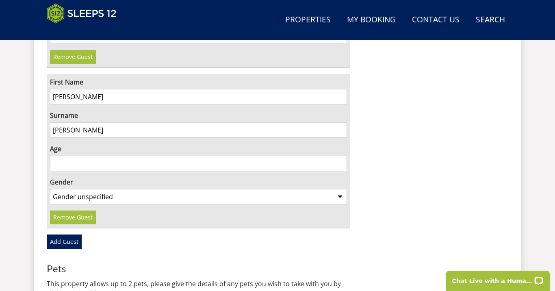
scroll to position [2362, 0]
click at [68, 234] on link "Add Guest" at bounding box center [64, 241] width 35 height 14
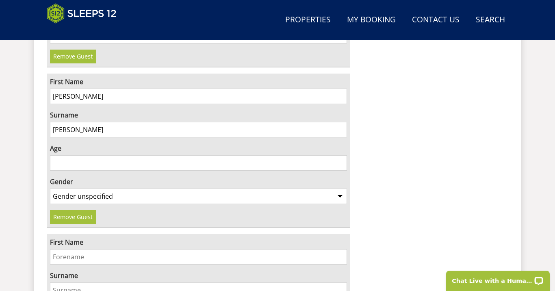
click at [78, 249] on input "First Name" at bounding box center [198, 256] width 297 height 15
type input "Laura"
type input "Ayre"
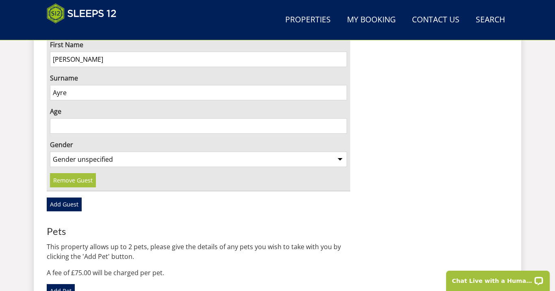
scroll to position [2560, 0]
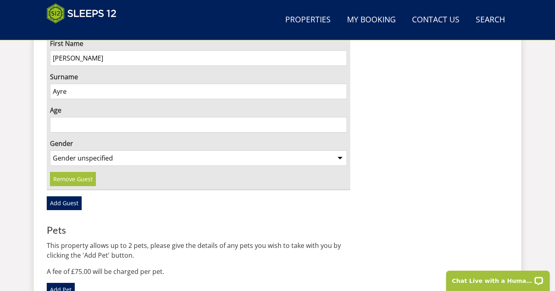
select select "gender_female"
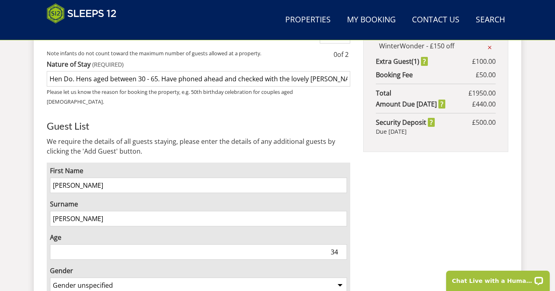
scroll to position [507, 0]
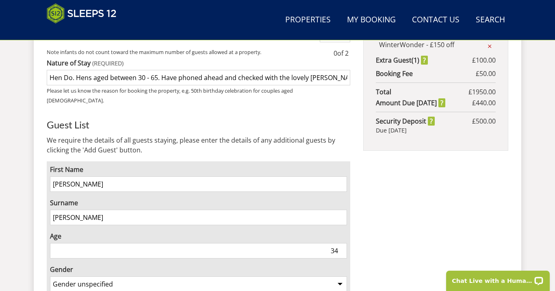
click at [144, 70] on input "Hen Do. Hens aged between 30 - 65. Have phoned ahead and checked with the lovel…" at bounding box center [198, 77] width 303 height 15
type input "Hen Do. Hens aged between 22 - 65. Have phoned ahead and checked with the lovel…"
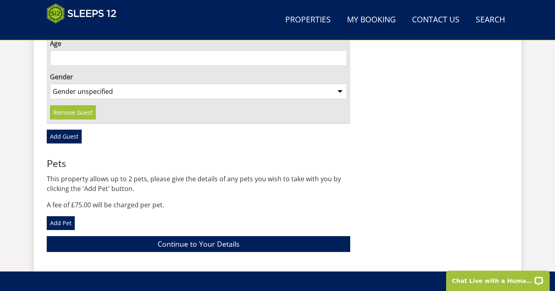
scroll to position [2627, 0]
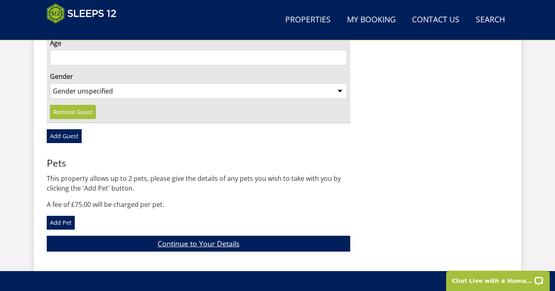
click at [203, 236] on link "Continue to Your Details" at bounding box center [198, 244] width 303 height 16
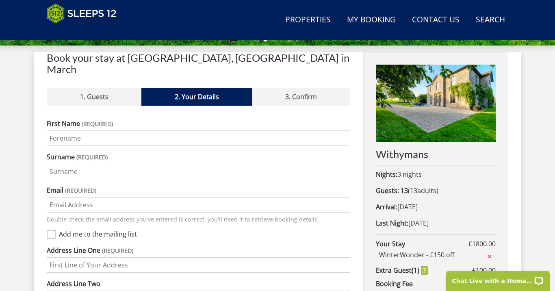
scroll to position [283, 0]
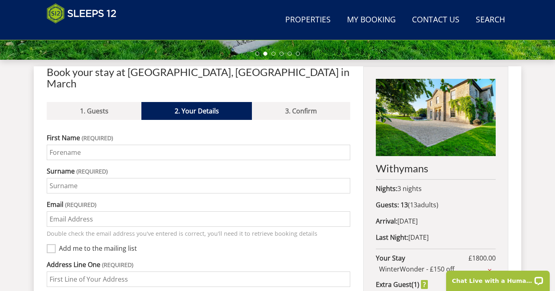
click at [108, 145] on input "First Name" at bounding box center [198, 152] width 303 height 15
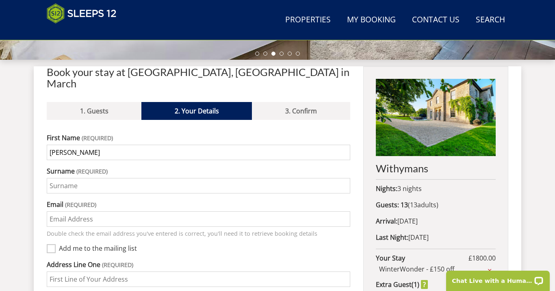
type input "Charlie"
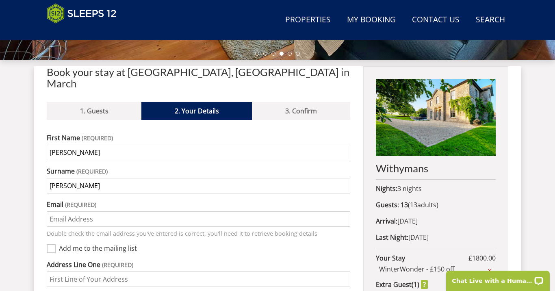
type input "Harmer-Wallace"
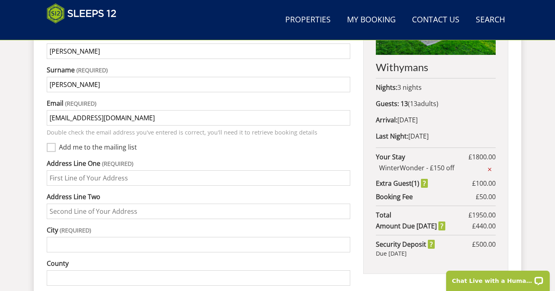
scroll to position [385, 0]
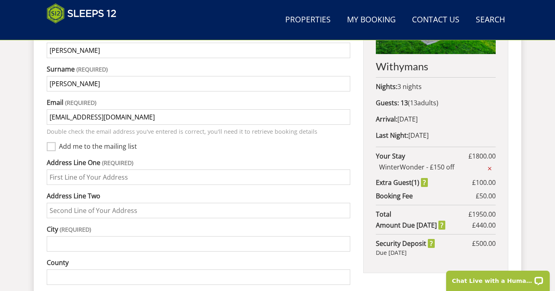
type input "Chuck21@hotmail.co.uk"
click at [54, 142] on input "Add me to the mailing list" at bounding box center [51, 146] width 9 height 9
checkbox input "true"
click at [130, 169] on input "Address Line One" at bounding box center [198, 176] width 303 height 15
type input "16 The Mall"
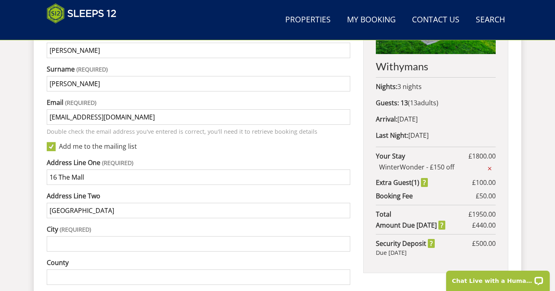
type input "Old Town"
type input "Swindon"
type input "Wiltshire"
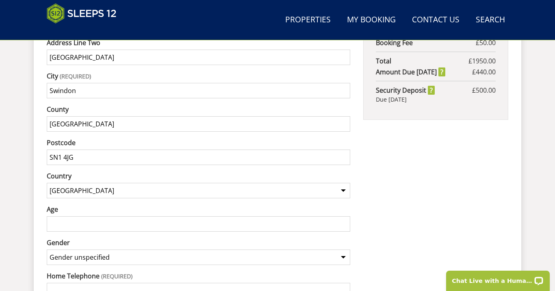
type input "SN1 4JG"
click at [104, 216] on input "Age" at bounding box center [198, 223] width 303 height 15
type input "34"
select select "gender_female"
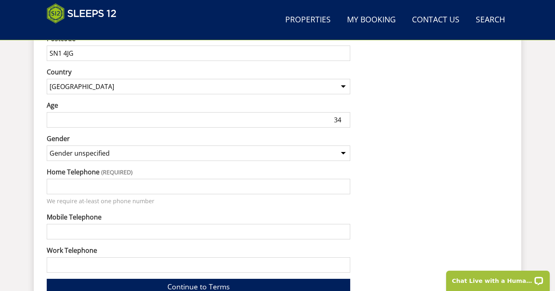
scroll to position [649, 0]
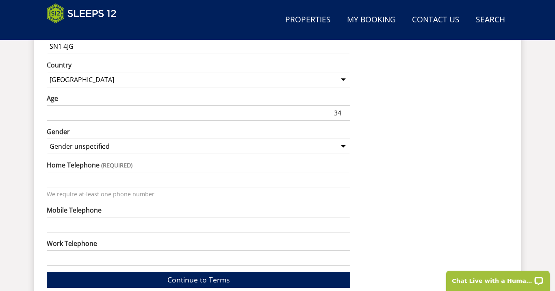
click at [61, 172] on input "Home Telephone" at bounding box center [198, 179] width 303 height 15
type input "07515282231"
click at [72, 217] on input "Mobile Telephone" at bounding box center [198, 224] width 303 height 15
type input "as above"
type input "-"
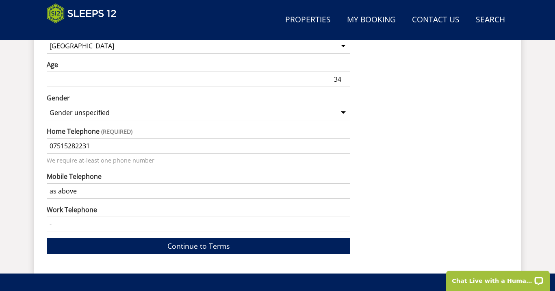
scroll to position [725, 0]
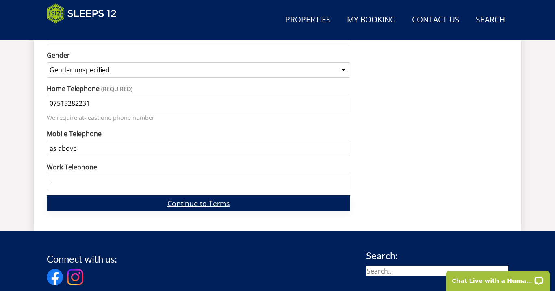
click at [192, 195] on link "Continue to Terms" at bounding box center [198, 203] width 303 height 16
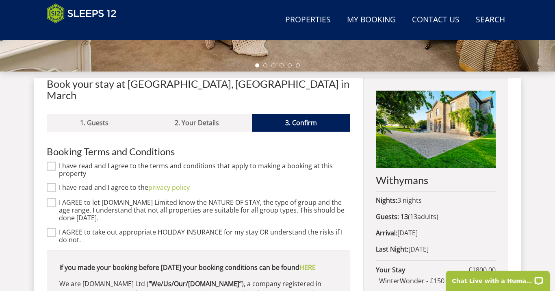
scroll to position [270, 0]
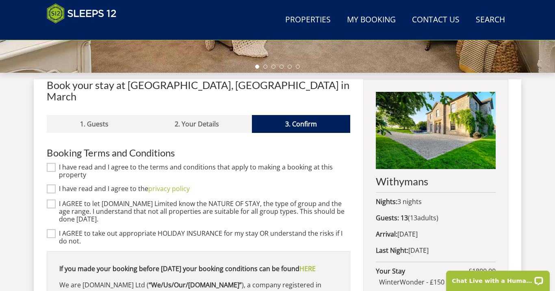
click at [52, 163] on input "I have read and I agree to the terms and conditions that apply to making a book…" at bounding box center [51, 167] width 9 height 9
checkbox input "true"
click at [52, 184] on input "I have read and I agree to the privacy policy" at bounding box center [51, 188] width 9 height 9
checkbox input "true"
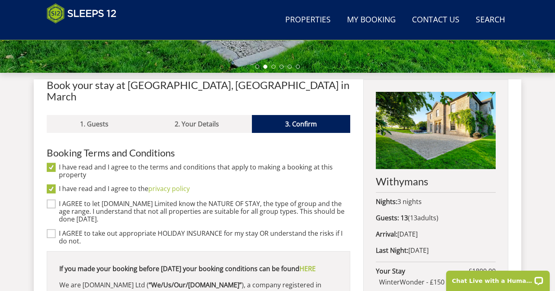
click at [53, 199] on input "I AGREE to let Sleeps12.com Limited know the NATURE OF STAY, the type of group …" at bounding box center [51, 203] width 9 height 9
checkbox input "true"
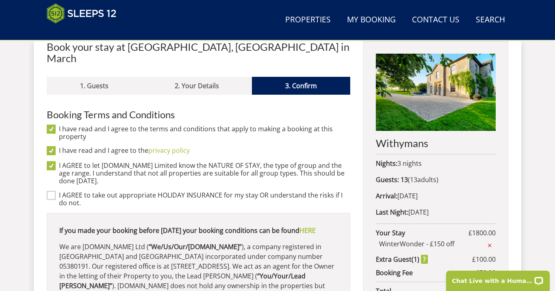
scroll to position [0, 0]
click at [52, 191] on input "I AGREE to take out appropriate HOLIDAY INSURANCE for my stay OR understand the…" at bounding box center [51, 195] width 9 height 9
checkbox input "true"
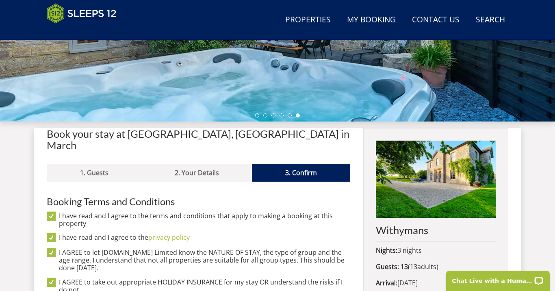
scroll to position [219, 0]
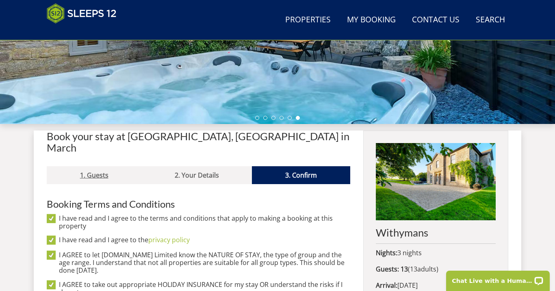
click at [89, 167] on link "1. Guests" at bounding box center [94, 175] width 95 height 18
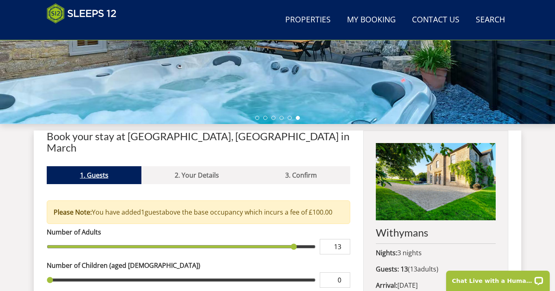
scroll to position [349, 0]
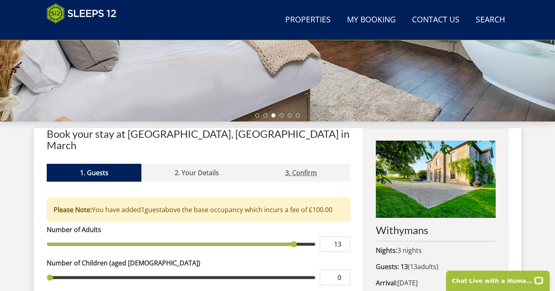
click at [278, 164] on link "3. Confirm" at bounding box center [301, 173] width 98 height 18
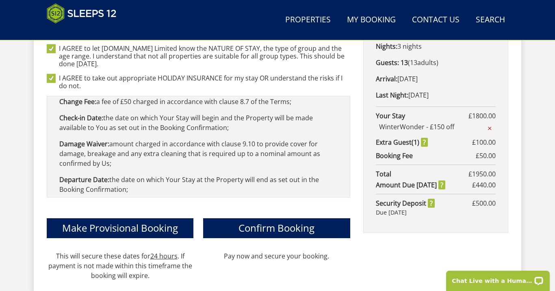
scroll to position [325, 0]
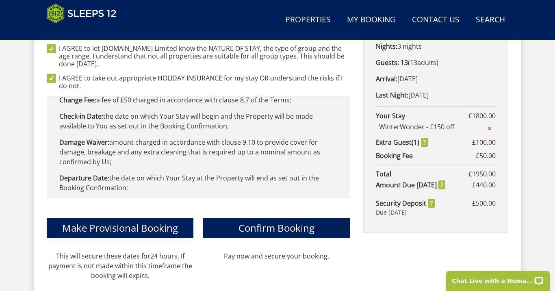
click at [126, 221] on span "Make Provisional Booking" at bounding box center [120, 227] width 116 height 13
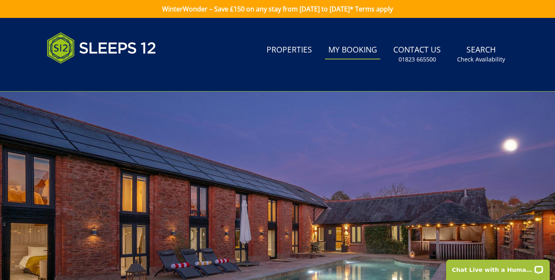
click at [369, 51] on link "My Booking" at bounding box center [352, 50] width 55 height 18
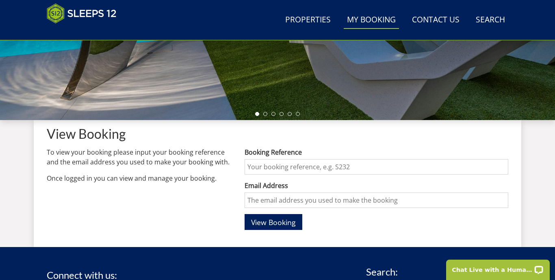
scroll to position [223, 0]
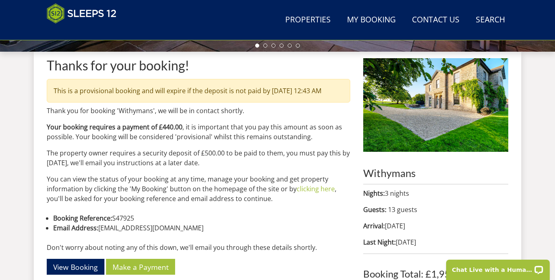
scroll to position [293, 0]
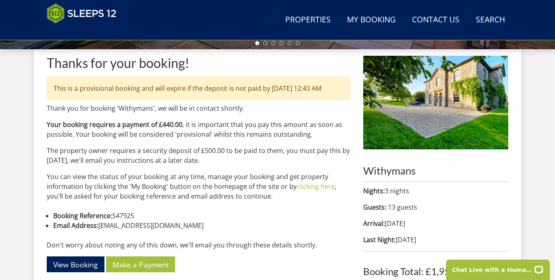
drag, startPoint x: 143, startPoint y: 215, endPoint x: 121, endPoint y: 215, distance: 21.1
click at [121, 215] on li "Booking Reference: S47925" at bounding box center [201, 215] width 297 height 10
copy li "S47925"
click at [375, 17] on link "My Booking" at bounding box center [371, 20] width 55 height 18
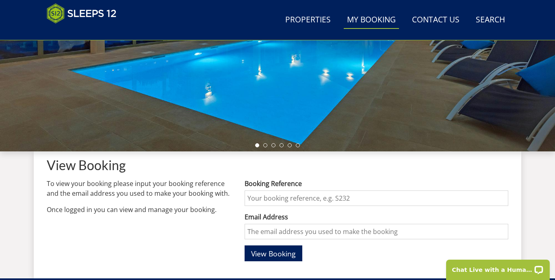
scroll to position [206, 0]
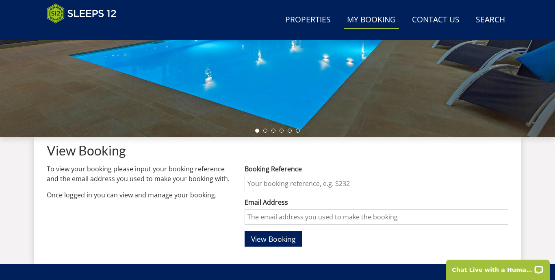
click at [287, 180] on input "Booking Reference" at bounding box center [377, 183] width 264 height 15
paste input "S47925"
type input "S47925"
click at [314, 224] on input "Email Address" at bounding box center [377, 216] width 264 height 15
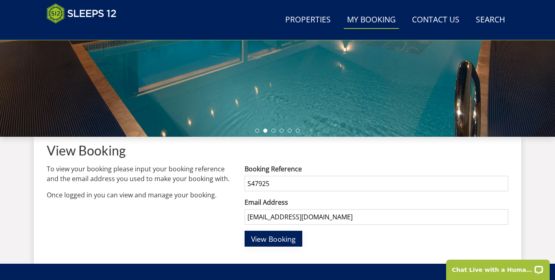
type input "chuck21@hotmail.co.uk"
click at [269, 236] on span "View Booking" at bounding box center [273, 239] width 45 height 10
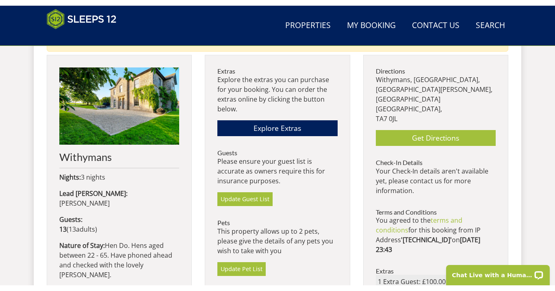
scroll to position [349, 0]
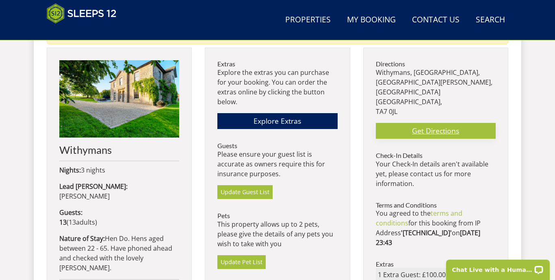
click at [425, 123] on link "Get Directions" at bounding box center [436, 131] width 120 height 16
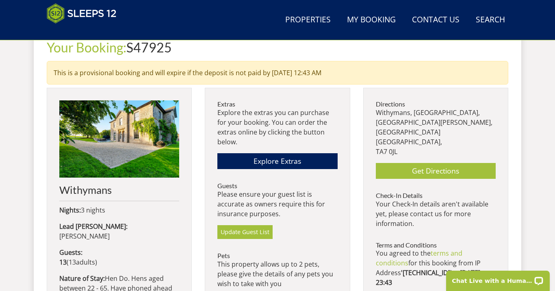
scroll to position [314, 0]
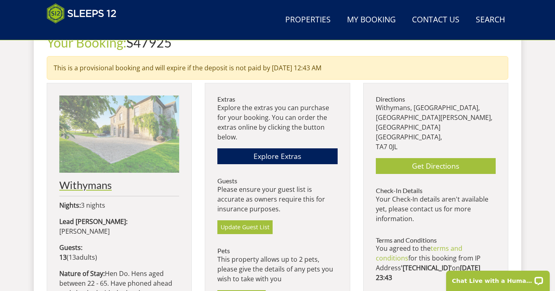
click at [132, 114] on img at bounding box center [119, 133] width 120 height 77
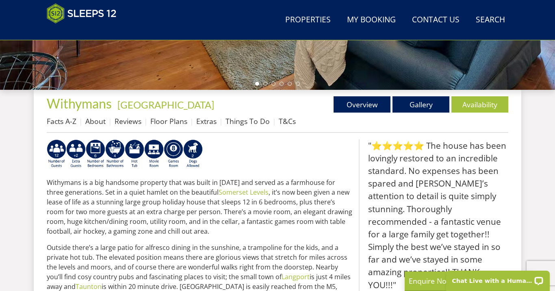
scroll to position [253, 0]
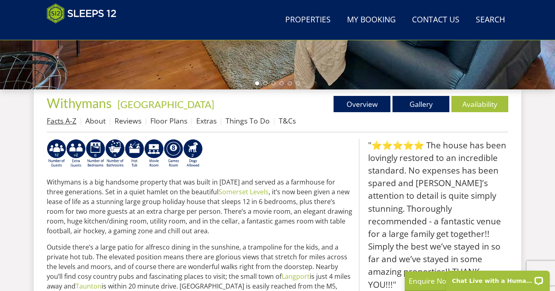
click at [63, 122] on link "Facts A-Z" at bounding box center [62, 121] width 30 height 10
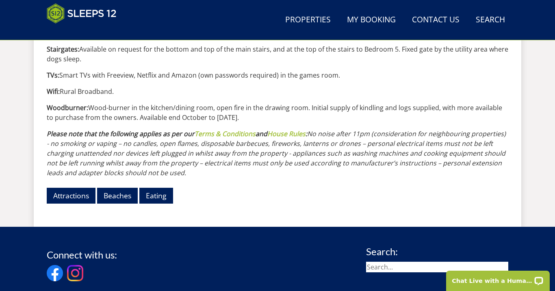
scroll to position [1011, 0]
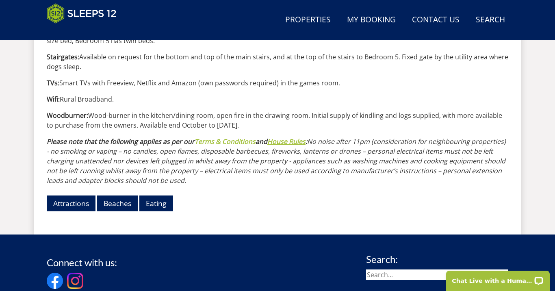
click at [306, 140] on link "House Rules" at bounding box center [286, 141] width 38 height 9
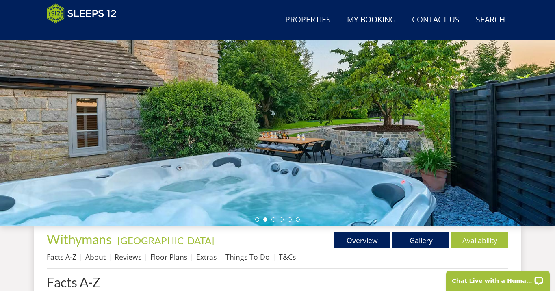
scroll to position [122, 0]
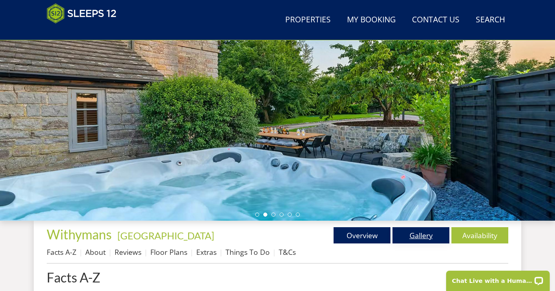
click at [411, 233] on link "Gallery" at bounding box center [420, 235] width 57 height 16
